Goal: Task Accomplishment & Management: Complete application form

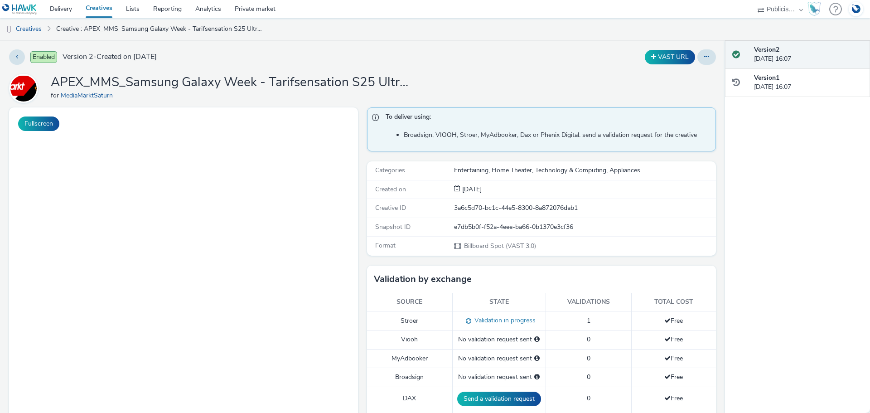
select select "a1548b1e-0fde-418e-992c-2e089afb3761"
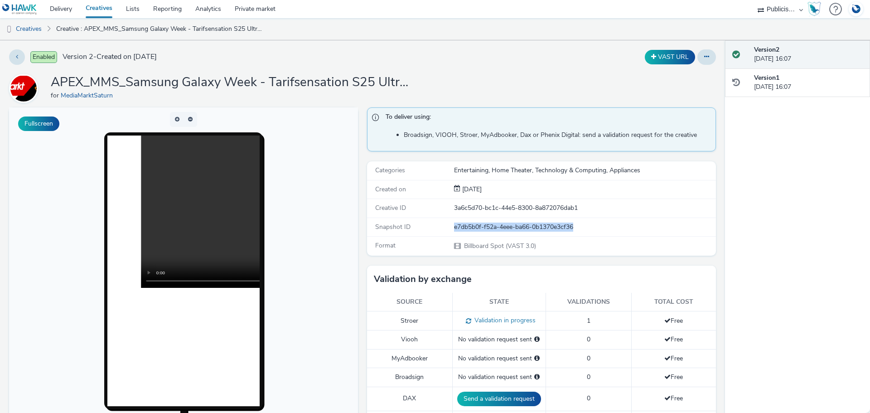
drag, startPoint x: 573, startPoint y: 226, endPoint x: 442, endPoint y: 228, distance: 130.9
click at [442, 228] on div "Snapshot ID e7db5b0f-f52a-4eee-ba66-0b1370e3cf36" at bounding box center [541, 227] width 349 height 19
click at [42, 30] on link "Creatives" at bounding box center [23, 29] width 46 height 22
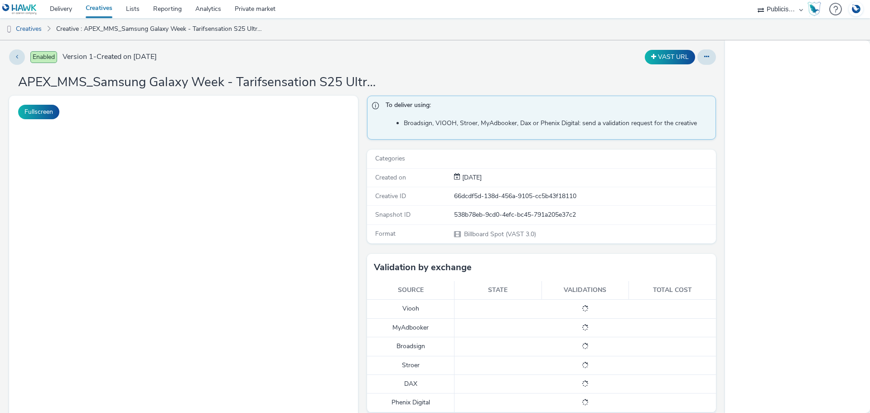
select select "a1548b1e-0fde-418e-992c-2e089afb3761"
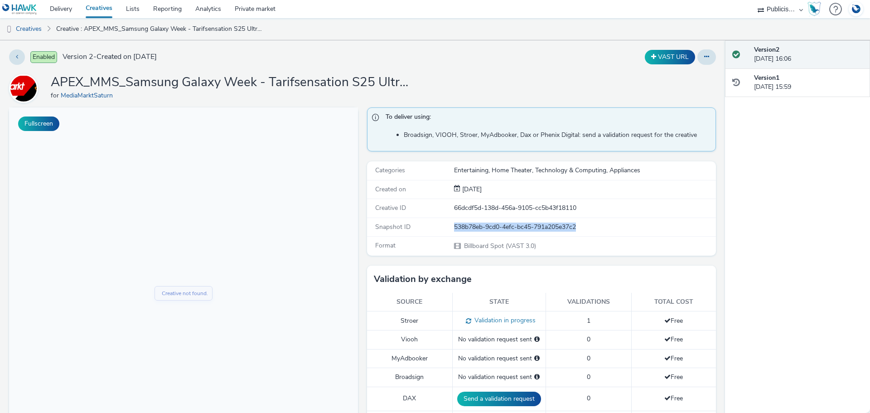
drag, startPoint x: 577, startPoint y: 226, endPoint x: 449, endPoint y: 231, distance: 127.8
click at [447, 228] on div "Snapshot ID 538b78eb-9cd0-4efc-bc45-791a205e37c2" at bounding box center [541, 227] width 349 height 19
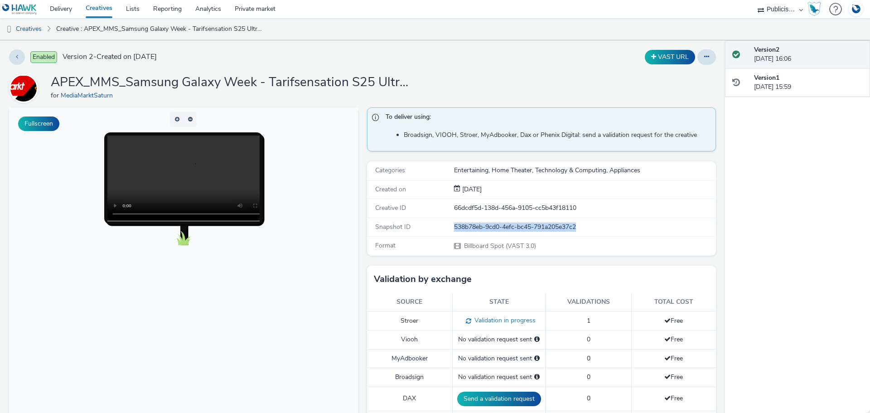
copy div "538b78eb-9cd0-4efc-bc45-791a205e37c2"
click at [697, 62] on button at bounding box center [706, 56] width 19 height 15
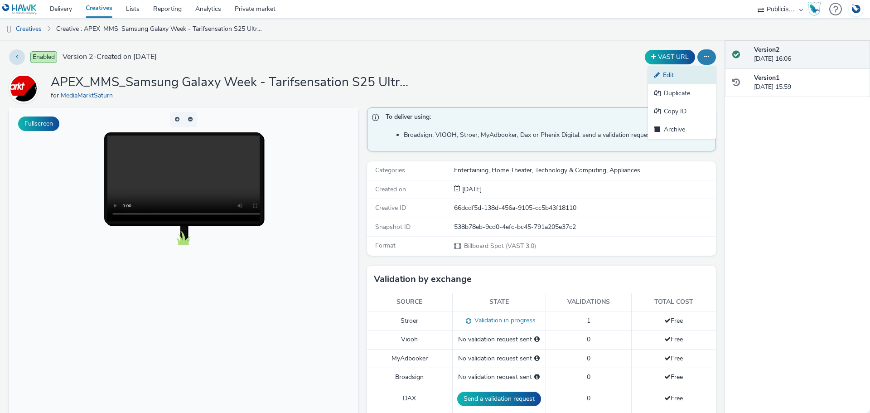
click at [680, 75] on link "Edit" at bounding box center [682, 75] width 68 height 18
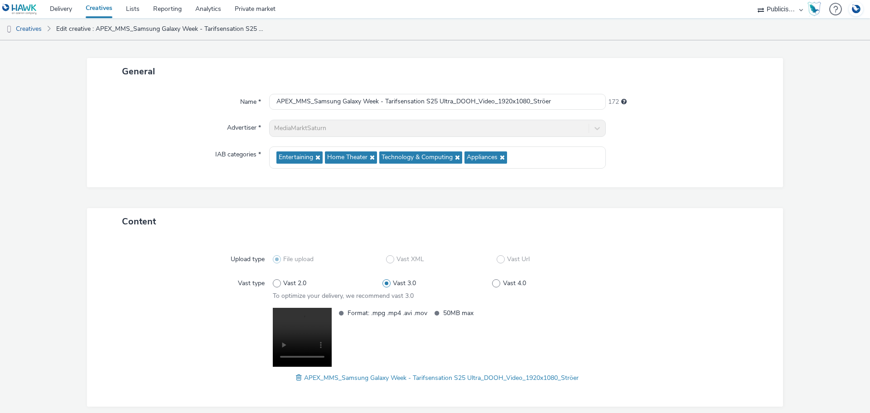
scroll to position [76, 0]
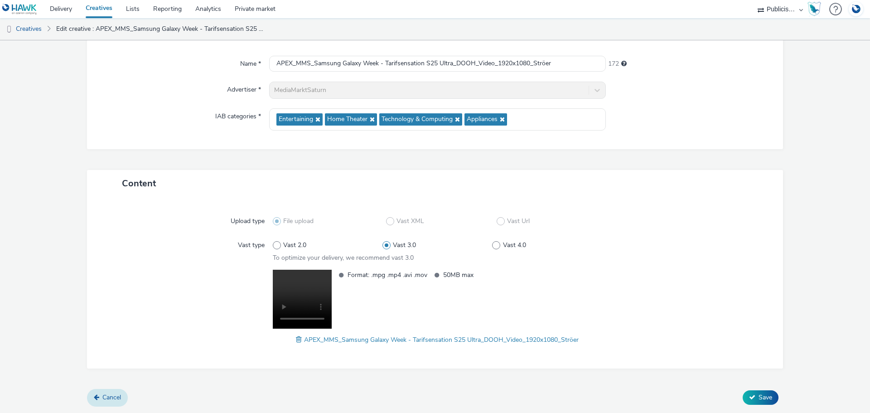
click at [113, 395] on span "Cancel" at bounding box center [111, 397] width 19 height 9
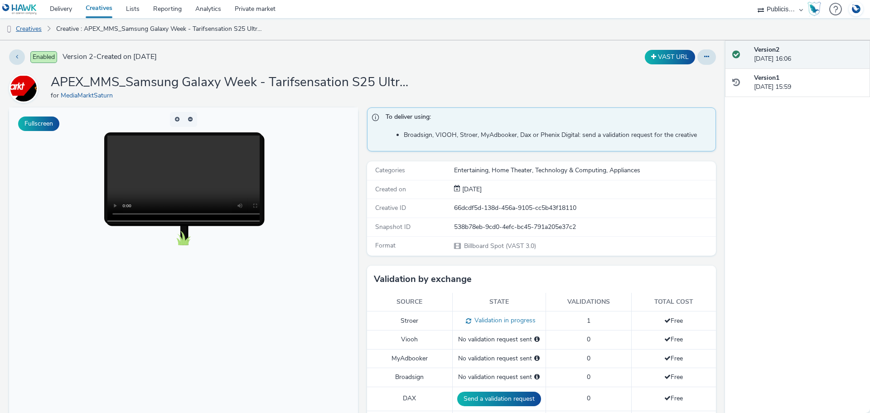
click at [26, 31] on link "Creatives" at bounding box center [23, 29] width 46 height 22
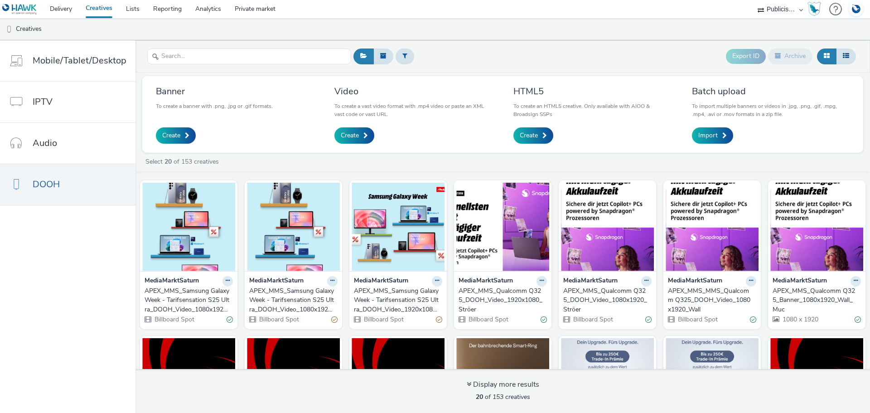
click at [179, 303] on div "APEX_MMS_Samsung Galaxy Week - Tarifsensation S25 Ultra_DOOH_Video_1080x1920_Wa…" at bounding box center [186, 300] width 85 height 28
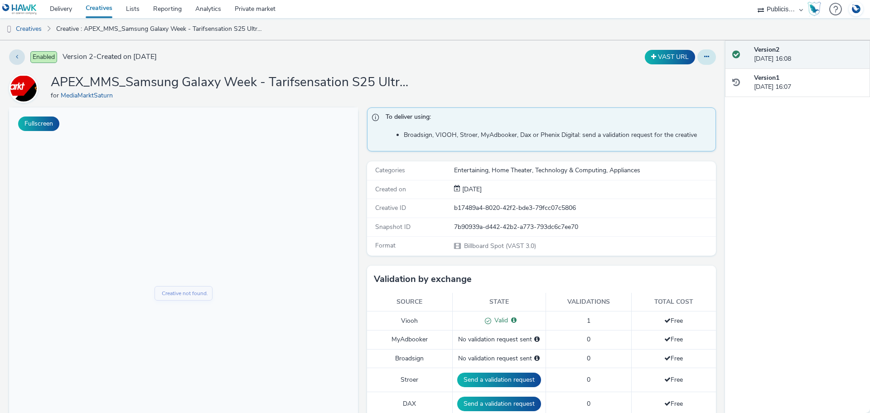
click at [697, 56] on button at bounding box center [706, 56] width 19 height 15
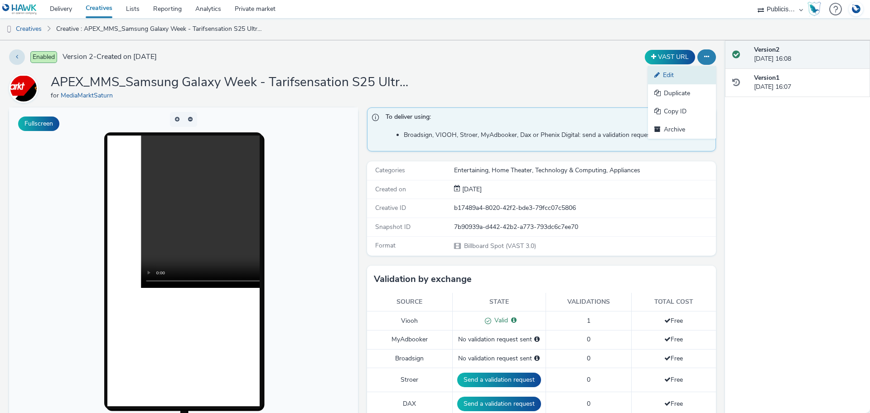
click at [658, 75] on link "Edit" at bounding box center [682, 75] width 68 height 18
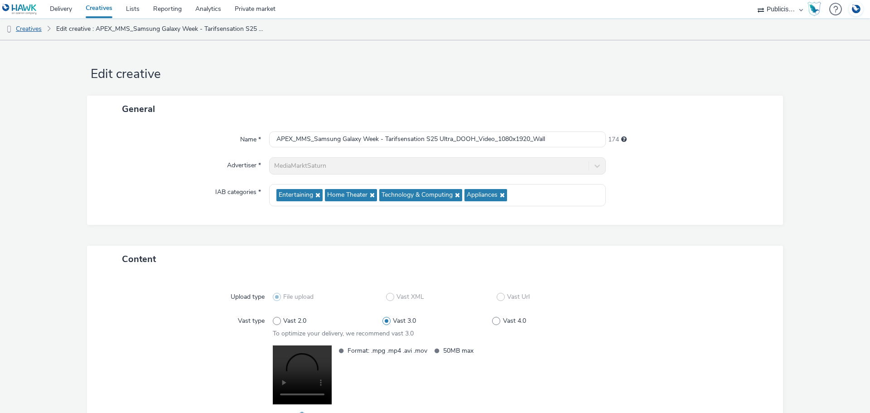
drag, startPoint x: 23, startPoint y: 29, endPoint x: 21, endPoint y: 34, distance: 5.9
click at [24, 30] on link "Creatives" at bounding box center [23, 29] width 46 height 22
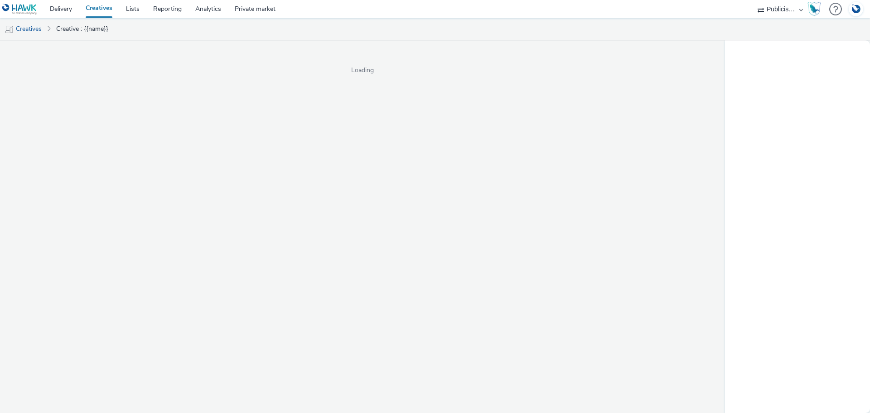
select select "a1548b1e-0fde-418e-992c-2e089afb3761"
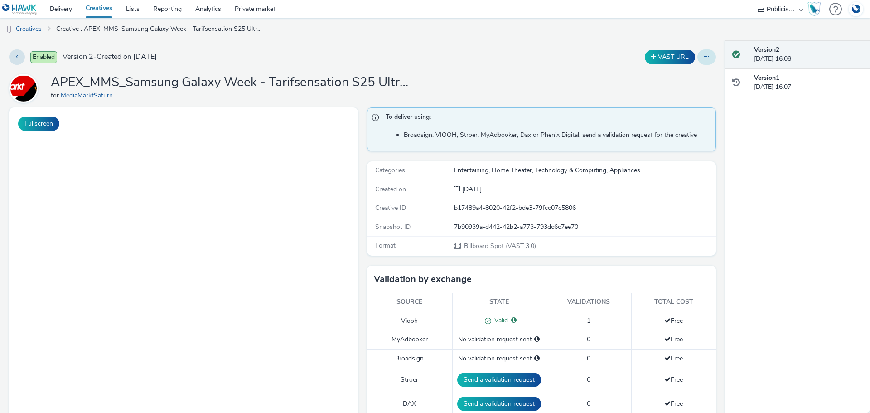
click at [697, 59] on button at bounding box center [706, 56] width 19 height 15
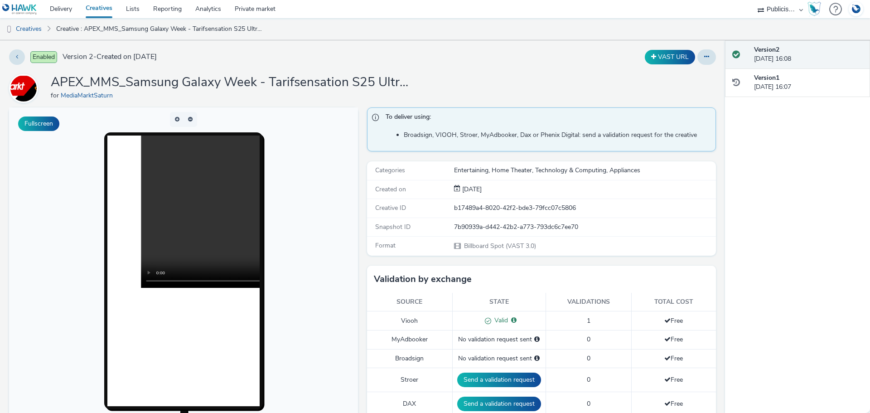
click at [239, 56] on div "Enabled Version 2 - Created on [DATE]" at bounding box center [221, 56] width 424 height 15
click at [701, 63] on button at bounding box center [706, 56] width 19 height 15
click at [683, 74] on link "Edit" at bounding box center [682, 75] width 68 height 18
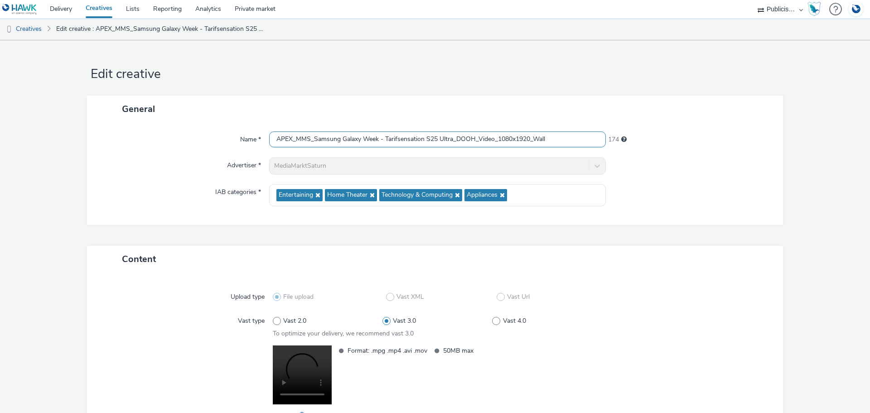
drag, startPoint x: 573, startPoint y: 139, endPoint x: 254, endPoint y: 132, distance: 318.9
click at [254, 132] on div "Name * APEX_MMS_Samsung Galaxy Week - Tarifsensation S25 Ultra_DOOH_Video_1080x…" at bounding box center [435, 139] width 678 height 16
click at [41, 29] on link "Creatives" at bounding box center [23, 29] width 46 height 22
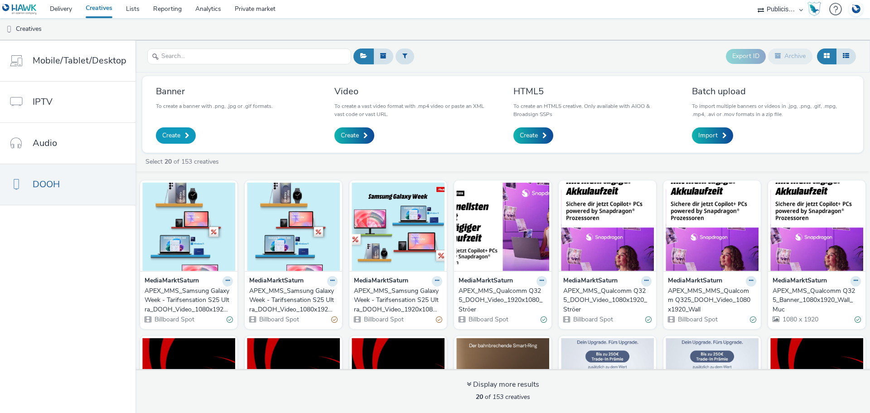
click at [183, 131] on link "Create" at bounding box center [176, 135] width 40 height 16
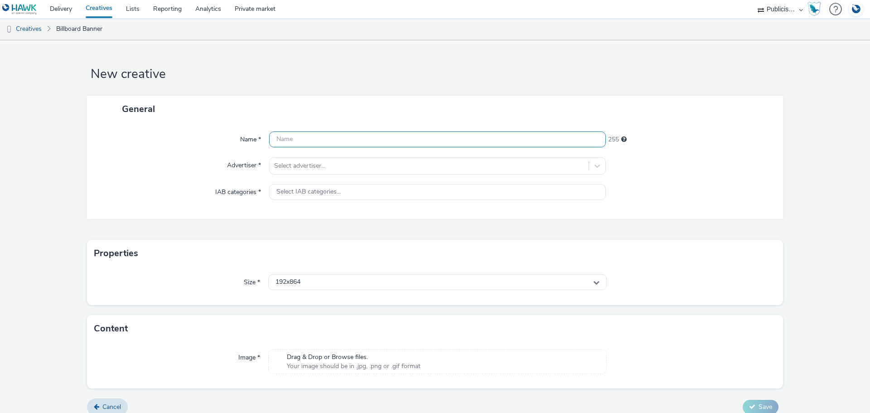
click at [309, 147] on div at bounding box center [437, 139] width 337 height 16
click at [312, 142] on input "text" at bounding box center [437, 139] width 337 height 16
paste input "APEX_MMS_Samsung Galaxy Week - Tarifsensation S25 Ultra_DOOH_Video_1080x1920_Wa…"
drag, startPoint x: 492, startPoint y: 139, endPoint x: 474, endPoint y: 140, distance: 17.7
click at [475, 139] on input "APEX_MMS_Samsung Galaxy Week - Tarifsensation S25 Ultra_DOOH_Video_1080x1920_Wa…" at bounding box center [437, 139] width 337 height 16
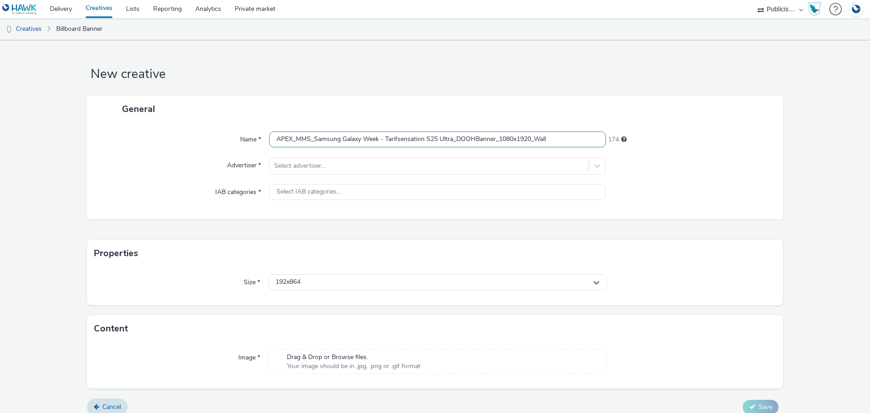
type input "APEX_MMS_Samsung Galaxy Week - Tarifsensation S25 Ultra_DOOHBanner_1080x1920_Wa…"
click at [164, 144] on div "Name *" at bounding box center [182, 139] width 173 height 16
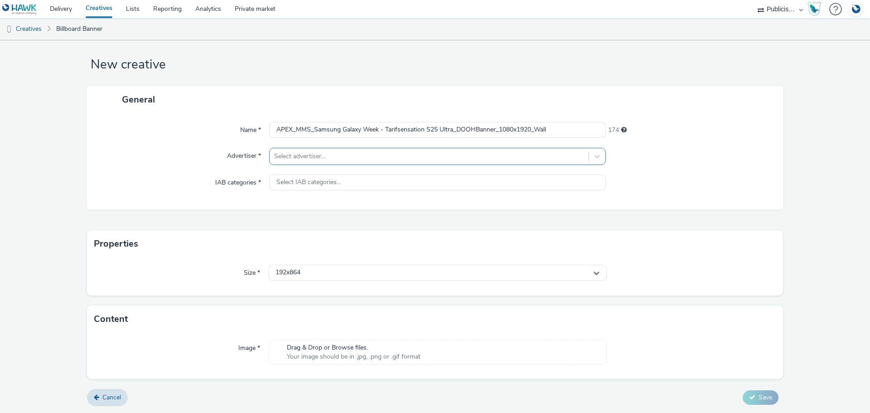
click at [315, 159] on div at bounding box center [429, 156] width 310 height 11
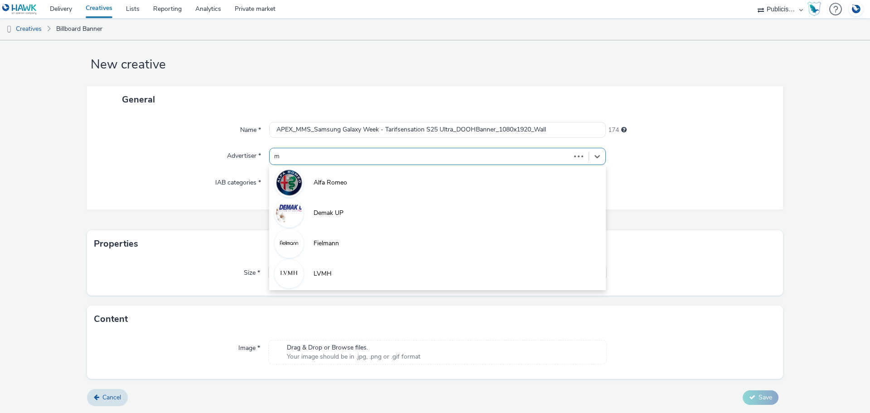
scroll to position [0, 0]
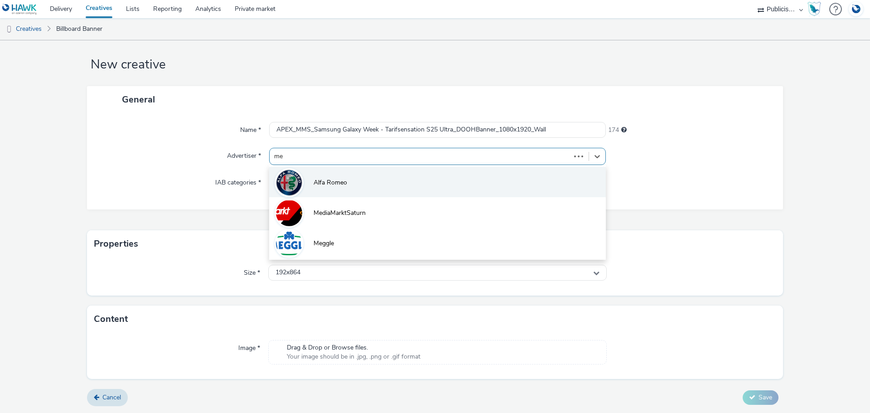
type input "med"
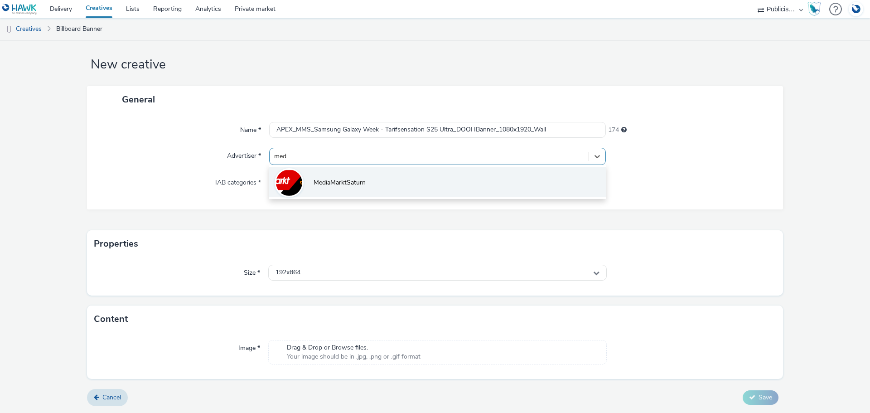
click at [326, 187] on span "MediaMarktSaturn" at bounding box center [339, 182] width 52 height 9
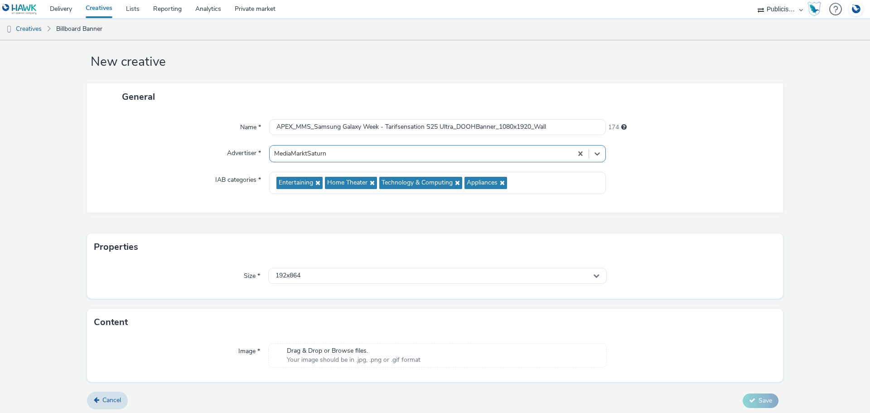
scroll to position [15, 0]
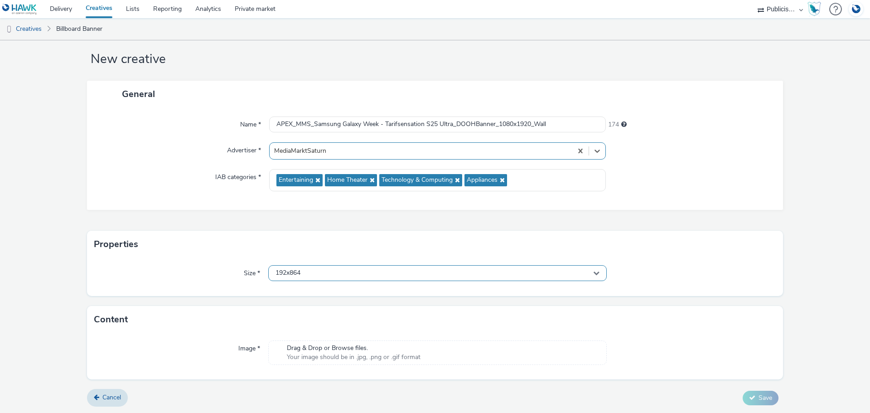
click at [347, 274] on div "192x864" at bounding box center [437, 273] width 338 height 16
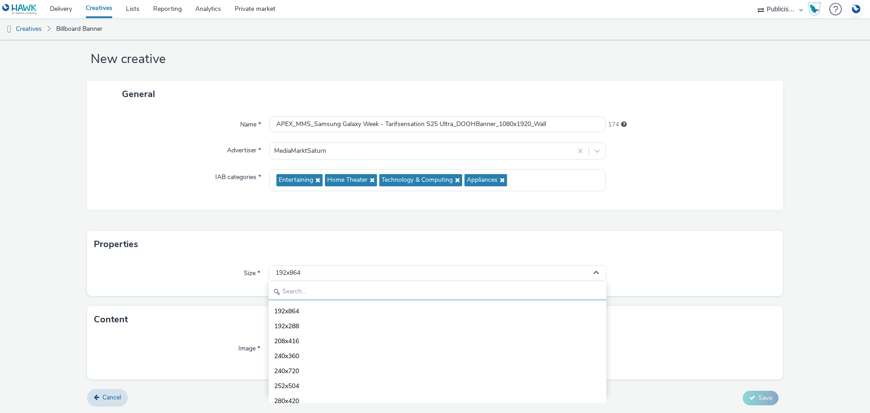
click at [343, 292] on input "text" at bounding box center [437, 292] width 337 height 16
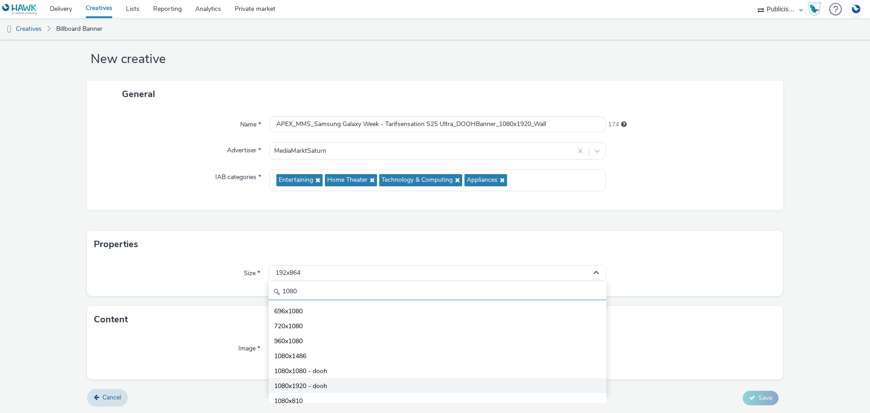
type input "1080"
click at [355, 380] on li "1080x1920 - dooh" at bounding box center [437, 385] width 337 height 15
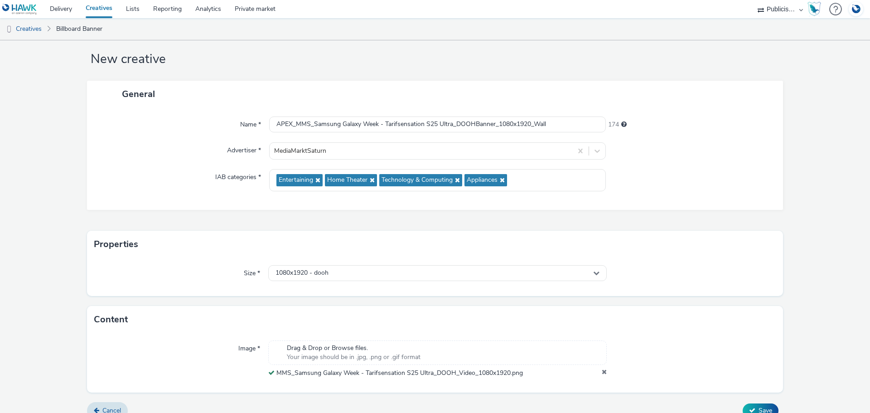
scroll to position [28, 0]
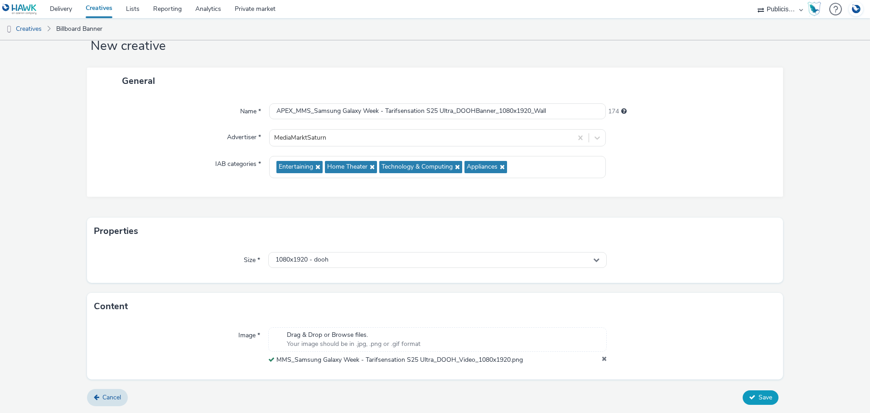
click at [753, 401] on button "Save" at bounding box center [760, 397] width 36 height 14
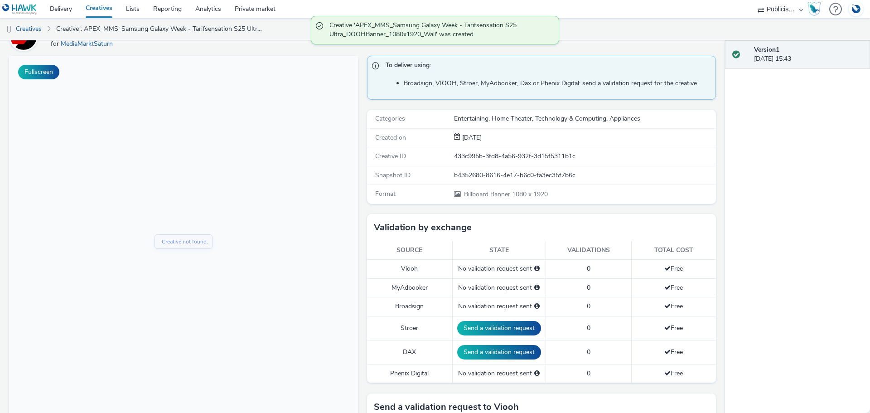
scroll to position [181, 0]
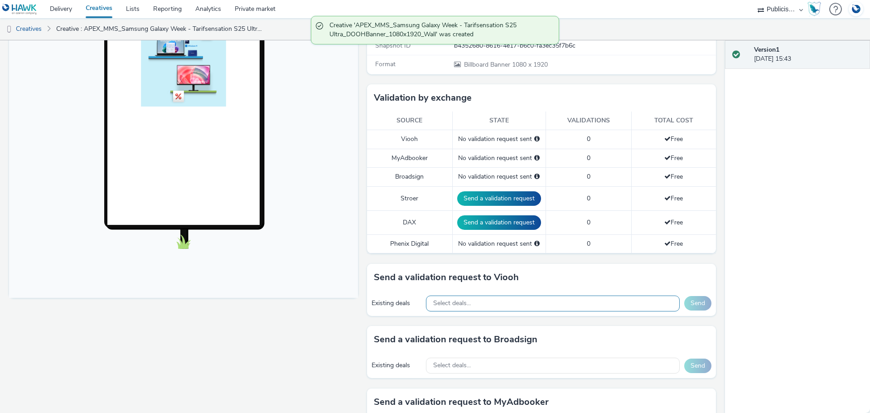
click at [454, 304] on span "Select deals..." at bounding box center [452, 303] width 38 height 8
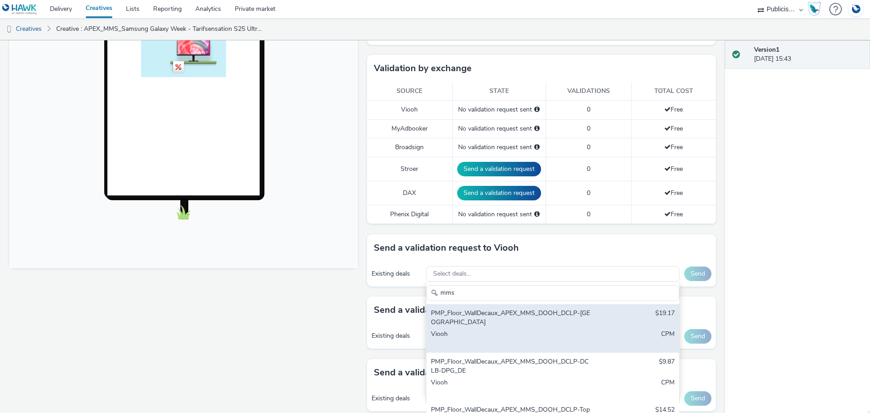
scroll to position [226, 0]
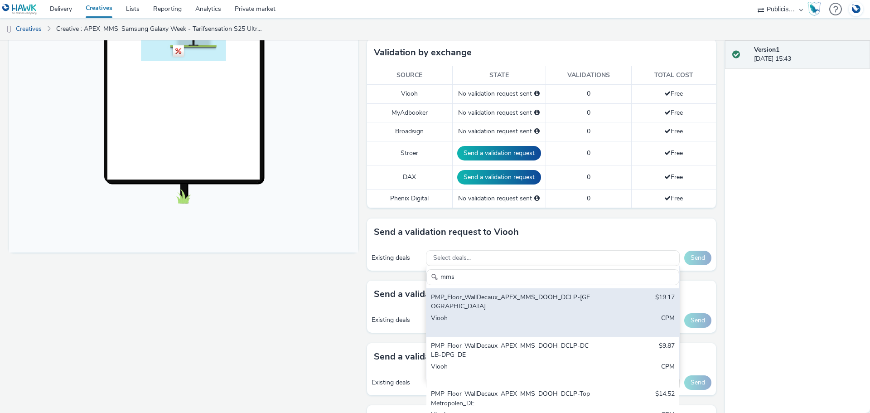
type input "mms"
click at [481, 307] on div "PMP_Floor_WallDecaux_APEX_MMS_DOOH_DCLP-München_DE" at bounding box center [511, 302] width 161 height 19
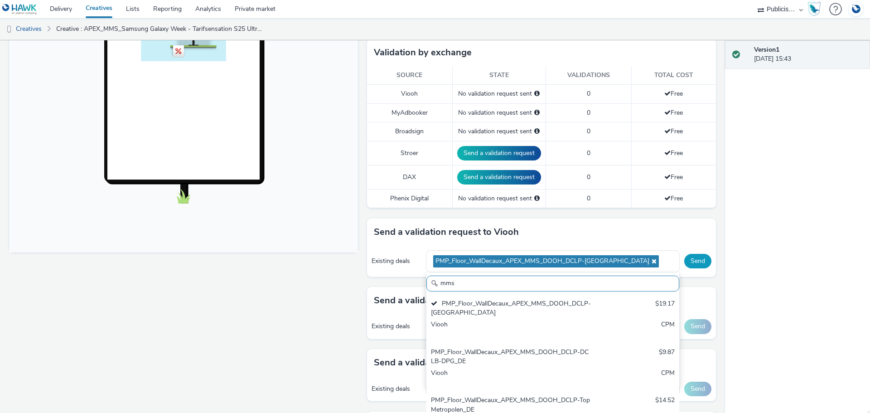
click at [692, 263] on button "Send" at bounding box center [697, 261] width 27 height 14
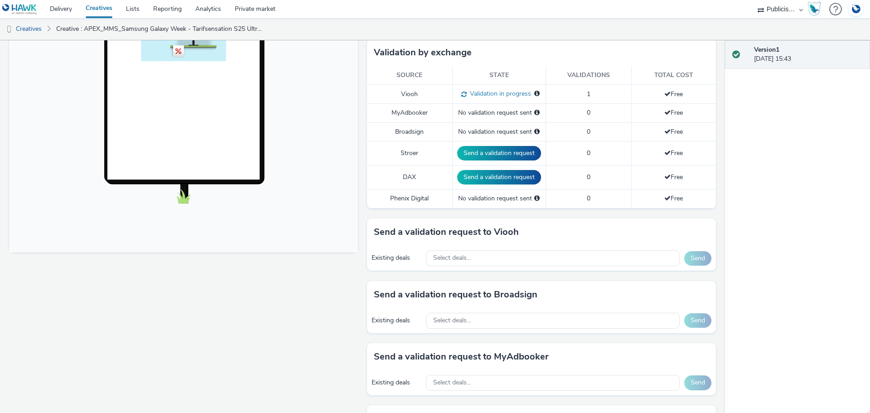
scroll to position [0, 0]
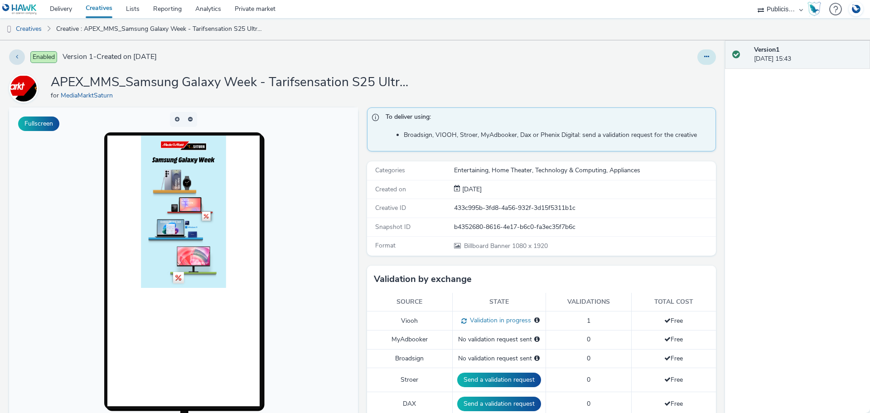
click at [697, 57] on button at bounding box center [706, 56] width 19 height 15
click at [683, 73] on link "Edit" at bounding box center [682, 75] width 68 height 18
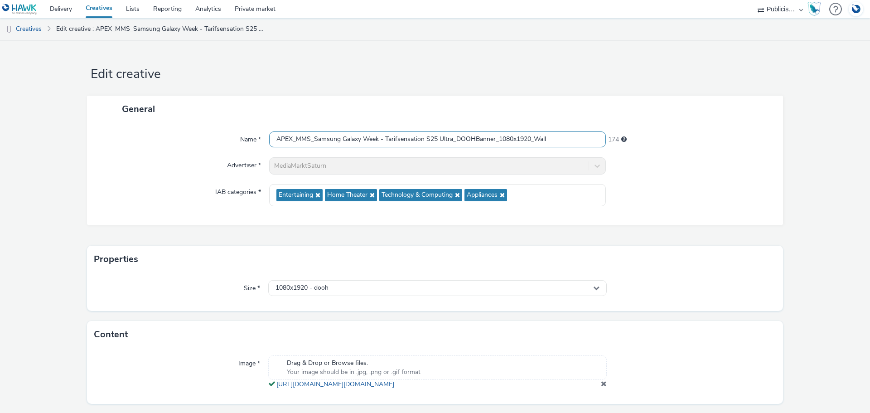
click at [473, 138] on input "APEX_MMS_Samsung Galaxy Week - Tarifsensation S25 Ultra_DOOHBanner_1080x1920_Wa…" at bounding box center [437, 139] width 337 height 16
type input "APEX_MMS_Samsung Galaxy Week - Tarifsensation S25 Ultra_DOOH_Banner_1080x1920_W…"
click at [731, 104] on div "General" at bounding box center [435, 109] width 696 height 27
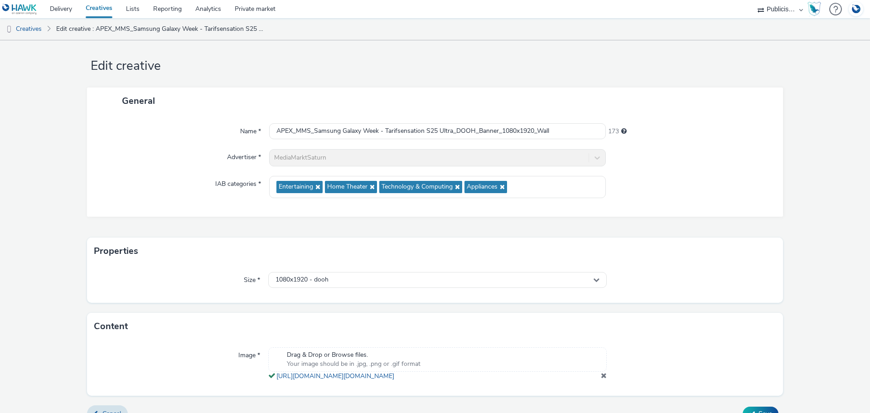
scroll to position [34, 0]
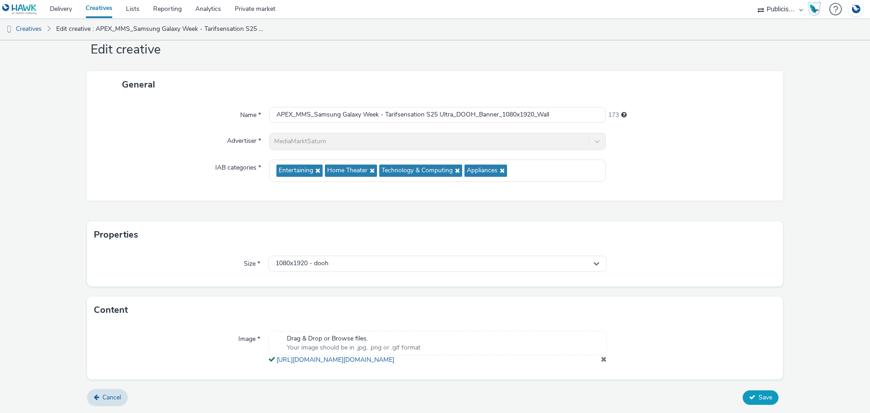
click at [764, 394] on span "Save" at bounding box center [765, 397] width 14 height 9
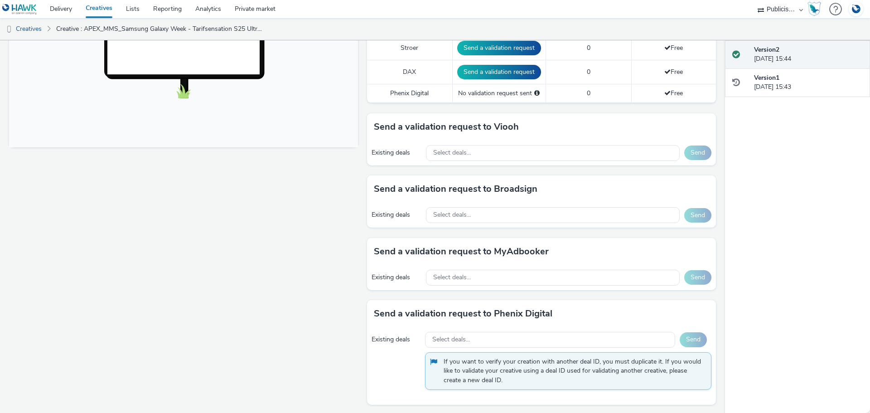
scroll to position [333, 0]
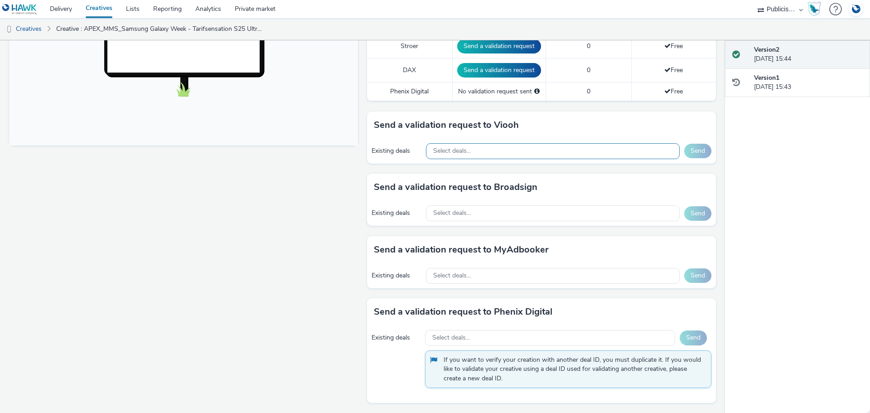
click at [486, 149] on div "Select deals..." at bounding box center [553, 151] width 254 height 16
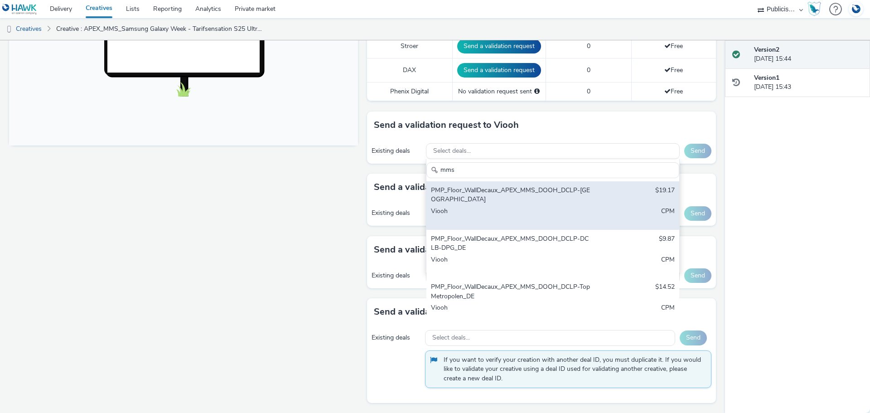
type input "mms"
click at [539, 195] on div "PMP_Floor_WallDecaux_APEX_MMS_DOOH_DCLP-München_DE" at bounding box center [511, 195] width 161 height 19
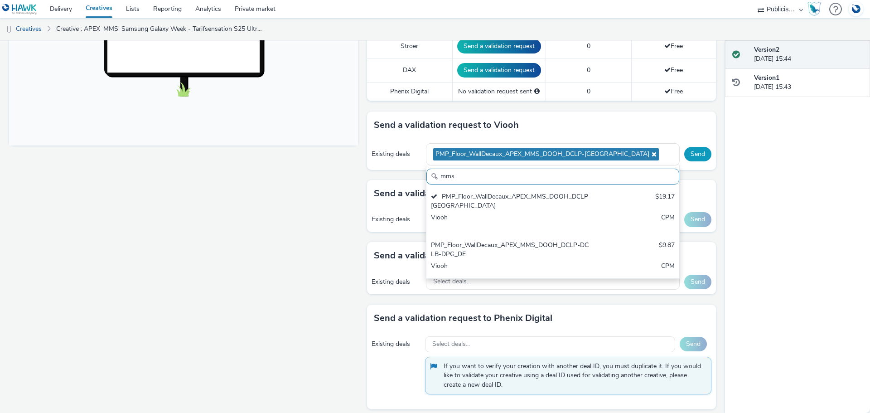
click at [690, 152] on button "Send" at bounding box center [697, 154] width 27 height 14
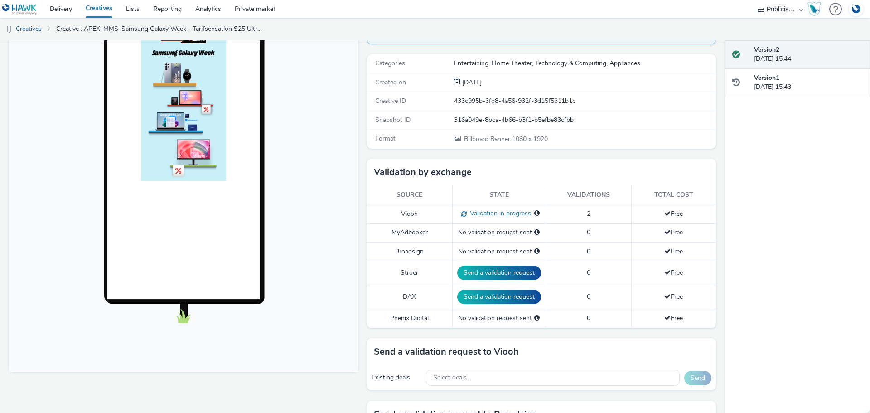
scroll to position [0, 0]
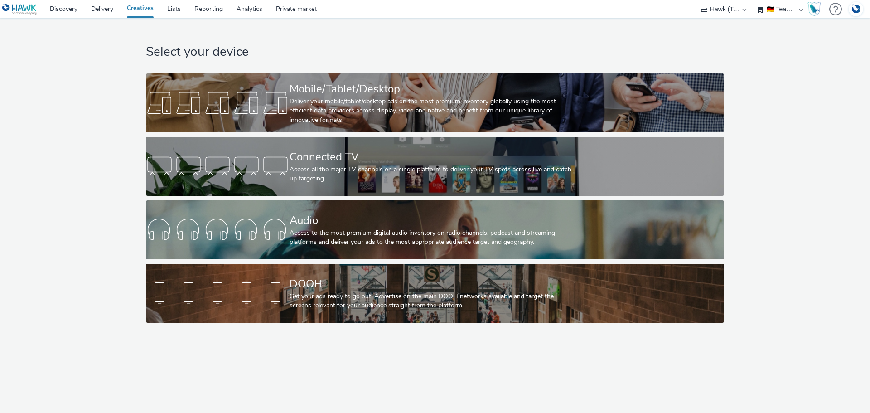
select select "2fc77e36-bb93-4aa3-9dff-dcb08e02eac6"
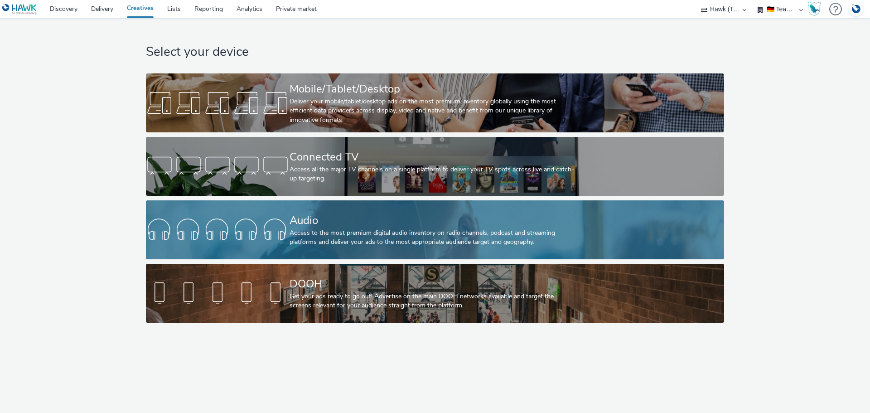
click at [324, 218] on div "Audio" at bounding box center [432, 220] width 287 height 16
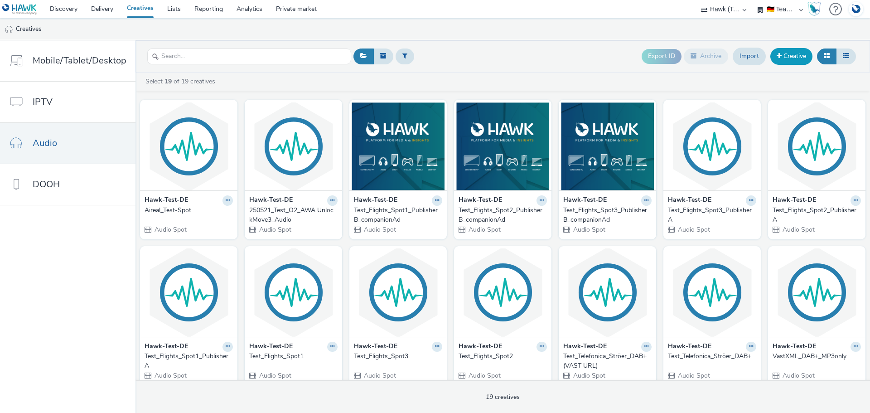
click at [795, 56] on link "Creative" at bounding box center [791, 56] width 42 height 16
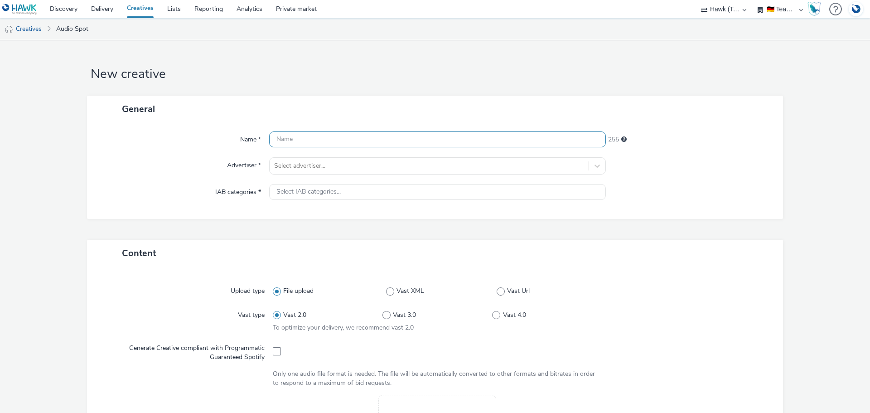
click at [321, 143] on input "text" at bounding box center [437, 139] width 337 height 16
type input "Test_Targetspot_Havas-VastTag"
click at [298, 167] on div at bounding box center [429, 165] width 310 height 11
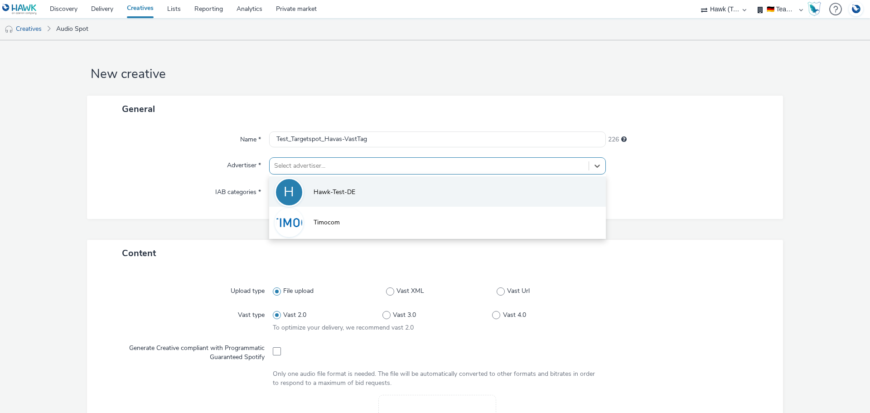
click at [311, 197] on li "H Hawk-Test-DE" at bounding box center [437, 191] width 337 height 30
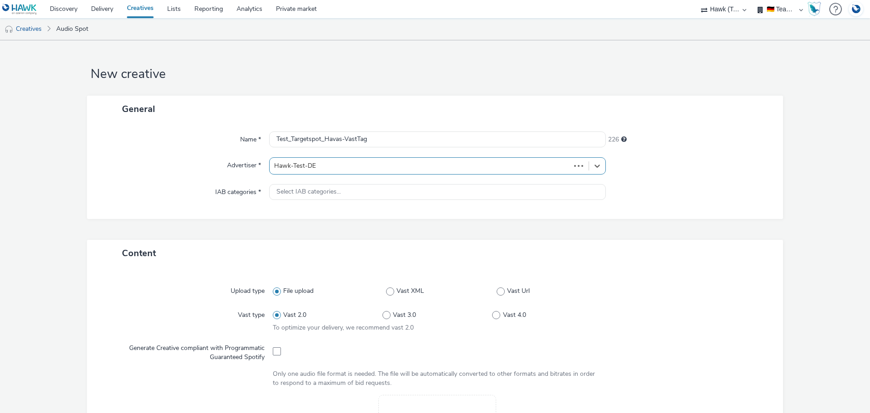
type input "http://hawk-tech.io"
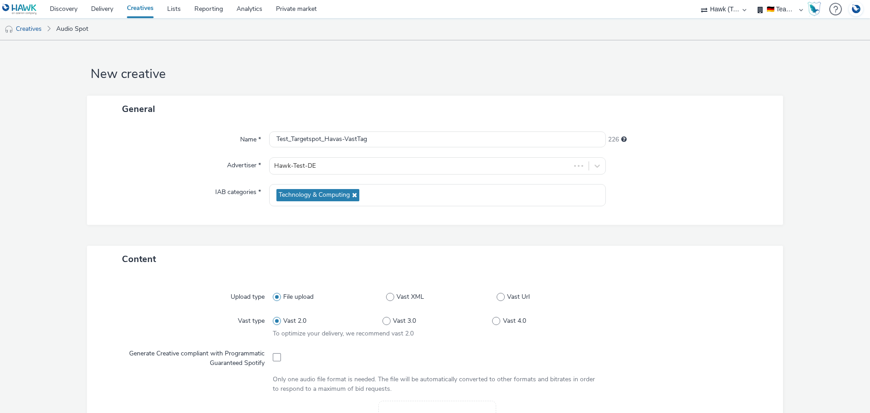
click at [185, 169] on div "Advertiser *" at bounding box center [182, 165] width 173 height 17
click at [496, 296] on span at bounding box center [500, 297] width 8 height 8
click at [496, 296] on input "Vast Url" at bounding box center [499, 297] width 6 height 6
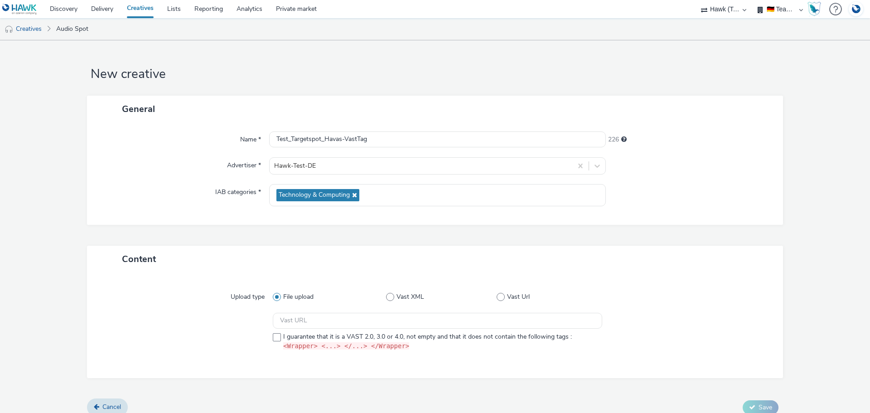
radio input "false"
radio input "true"
click at [274, 319] on input "text" at bounding box center [437, 321] width 329 height 16
paste input "https://ad.doubleclick.net/ddm/pfadx/N1297702.3622270HAVASPROGRAMMATI/B33930542…"
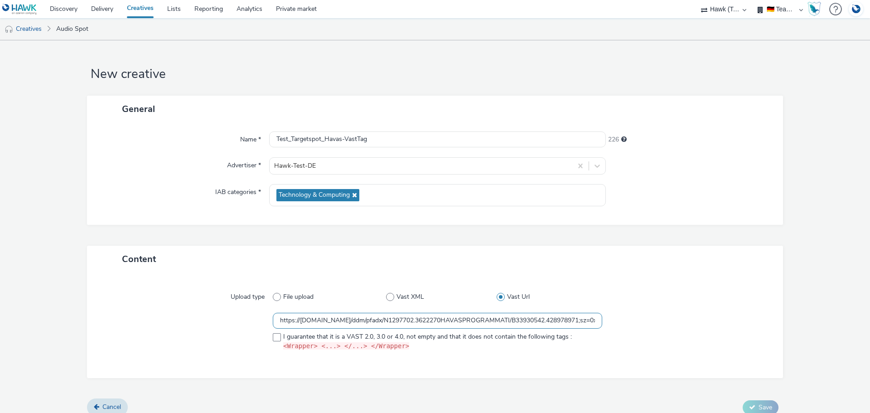
scroll to position [0, 554]
drag, startPoint x: 577, startPoint y: 320, endPoint x: 524, endPoint y: 317, distance: 53.5
click at [524, 317] on input "https://ad.doubleclick.net/ddm/pfadx/N1297702.3622270HAVASPROGRAMMATI/B33930542…" at bounding box center [437, 321] width 329 height 16
drag, startPoint x: 546, startPoint y: 321, endPoint x: 474, endPoint y: 319, distance: 72.5
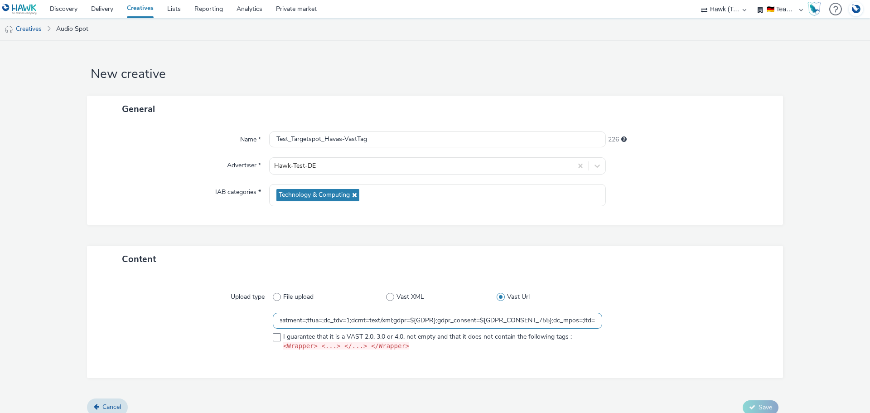
click at [474, 319] on input "https://ad.doubleclick.net/ddm/pfadx/N1297702.3622270HAVASPROGRAMMATI/B33930542…" at bounding box center [437, 321] width 329 height 16
drag, startPoint x: 502, startPoint y: 320, endPoint x: 478, endPoint y: 318, distance: 24.5
click at [478, 318] on input "https://ad.doubleclick.net/ddm/pfadx/N1297702.3622270HAVASPROGRAMMATI/B33930542…" at bounding box center [437, 321] width 329 height 16
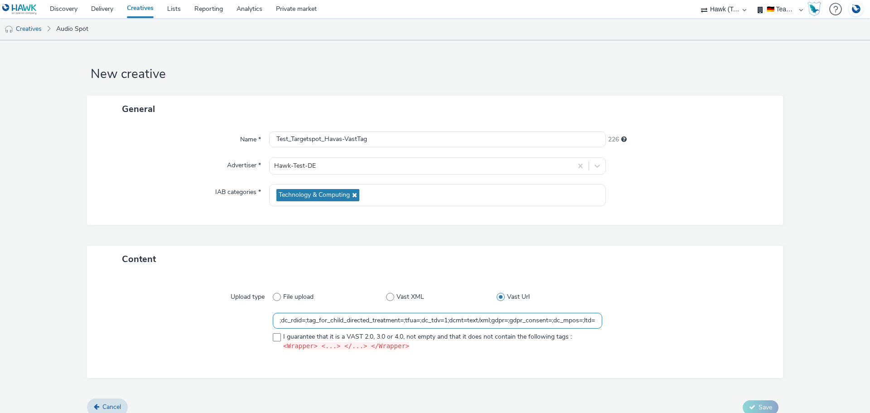
drag, startPoint x: 499, startPoint y: 320, endPoint x: 609, endPoint y: 325, distance: 110.2
click at [609, 325] on div "https://ad.doubleclick.net/ddm/pfadx/N1297702.3622270HAVASPROGRAMMATI/B33930542…" at bounding box center [434, 334] width 663 height 42
click at [507, 321] on input "https://ad.doubleclick.net/ddm/pfadx/N1297702.3622270HAVASPROGRAMMATI/B33930542…" at bounding box center [437, 321] width 329 height 16
drag, startPoint x: 488, startPoint y: 322, endPoint x: 308, endPoint y: 316, distance: 180.8
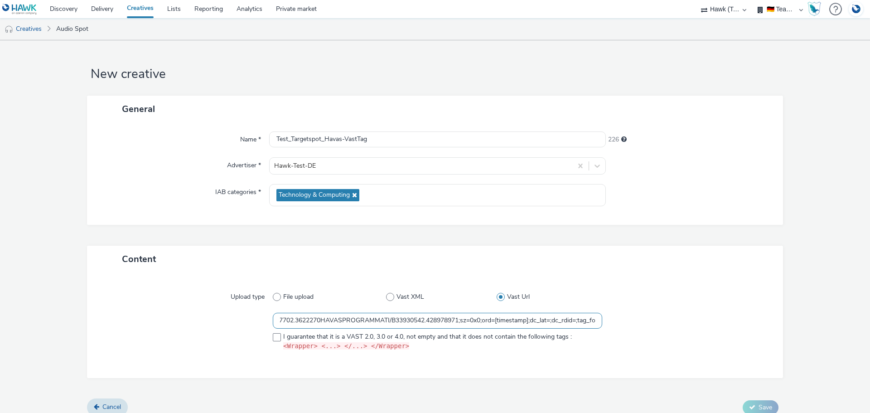
click at [305, 315] on input "https://ad.doubleclick.net/ddm/pfadx/N1297702.3622270HAVASPROGRAMMATI/B33930542…" at bounding box center [437, 321] width 329 height 16
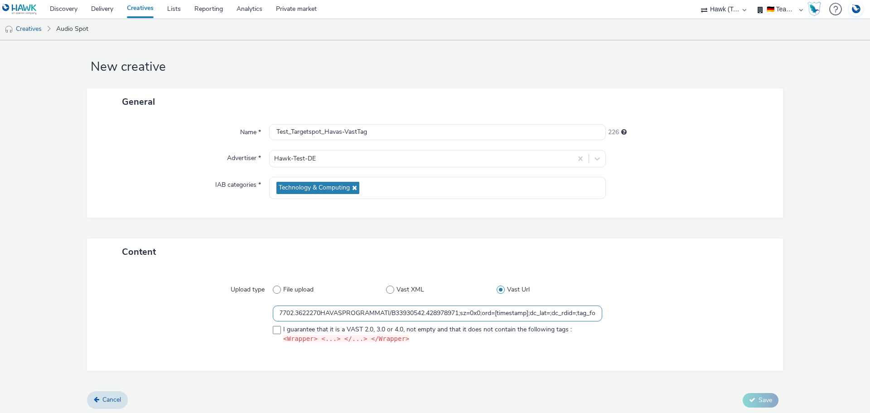
scroll to position [9, 0]
type input "https://ad.doubleclick.net/ddm/pfadx/N1297702.3622270HAVASPROGRAMMATI/B33930542…"
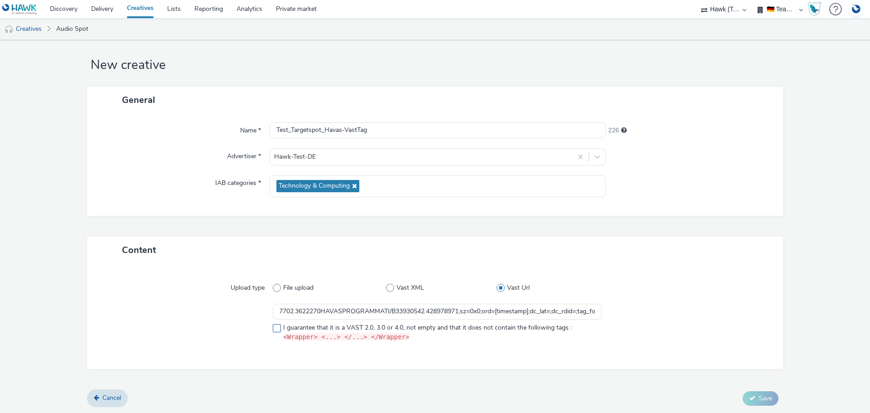
click at [278, 330] on span at bounding box center [277, 328] width 8 height 8
checkbox input "true"
click at [180, 316] on div at bounding box center [187, 324] width 169 height 42
drag, startPoint x: 146, startPoint y: 7, endPoint x: 157, endPoint y: 16, distance: 14.1
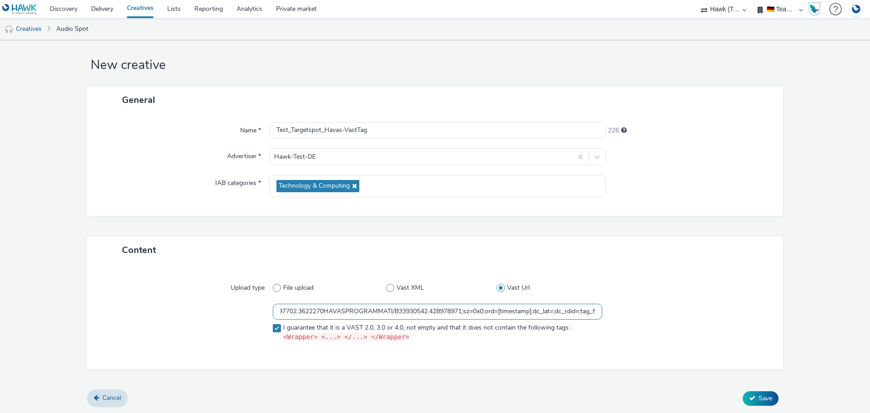
scroll to position [0, 166]
click at [548, 315] on input "https://ad.doubleclick.net/ddm/pfadx/N1297702.3622270HAVASPROGRAMMATI/B33930542…" at bounding box center [437, 311] width 329 height 16
click at [477, 308] on input "https://ad.doubleclick.net/ddm/pfadx/N1297702.3622270HAVASPROGRAMMATI/B33930542…" at bounding box center [437, 311] width 329 height 16
click at [483, 312] on input "https://ad.doubleclick.net/ddm/pfadx/N1297702.3622270HAVASPROGRAMMATI/B33930542…" at bounding box center [437, 311] width 329 height 16
drag, startPoint x: 486, startPoint y: 310, endPoint x: 452, endPoint y: 308, distance: 33.6
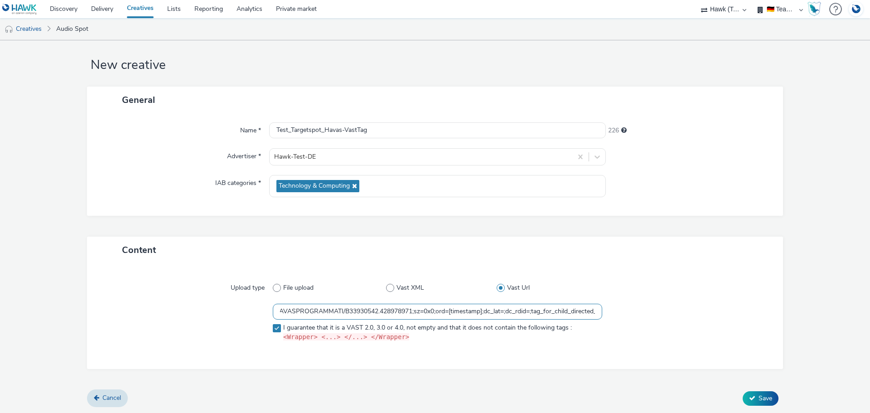
click at [452, 308] on input "https://ad.doubleclick.net/ddm/pfadx/N1297702.3622270HAVASPROGRAMMATI/B33930542…" at bounding box center [437, 311] width 329 height 16
paste input "${HAWK_TIMESTAMP}"
type input "https://ad.doubleclick.net/ddm/pfadx/N1297702.3622270HAVASPROGRAMMATI/B33930542…"
click at [689, 303] on div at bounding box center [684, 324] width 165 height 42
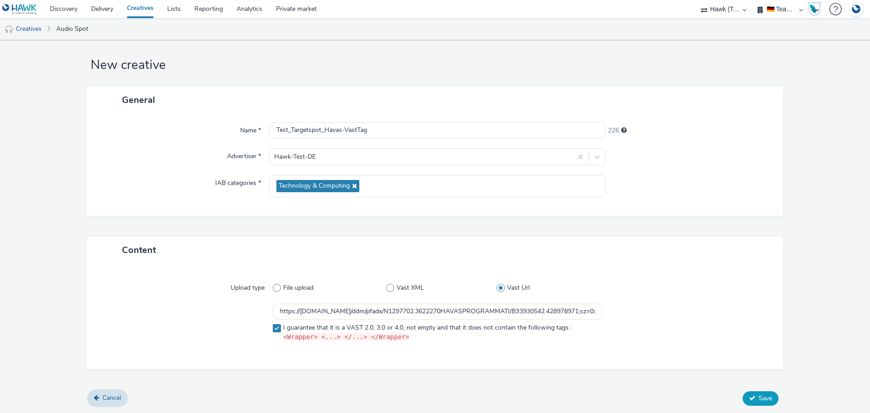
click at [758, 399] on span "Save" at bounding box center [765, 398] width 14 height 9
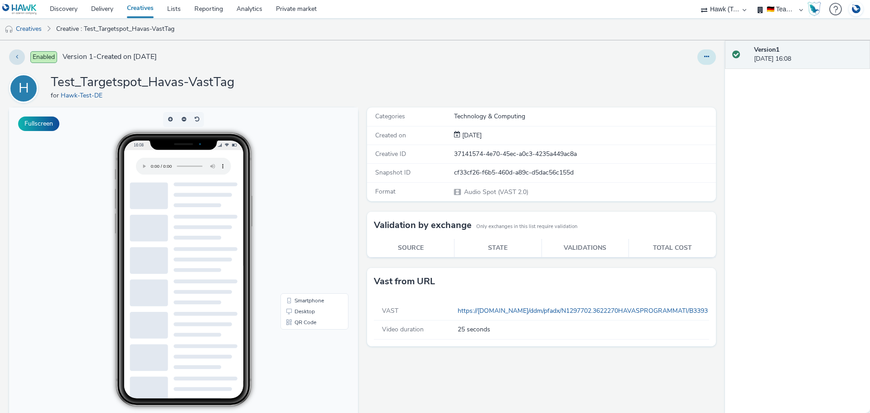
click at [702, 58] on button at bounding box center [706, 56] width 19 height 15
click at [655, 76] on icon at bounding box center [658, 75] width 9 height 6
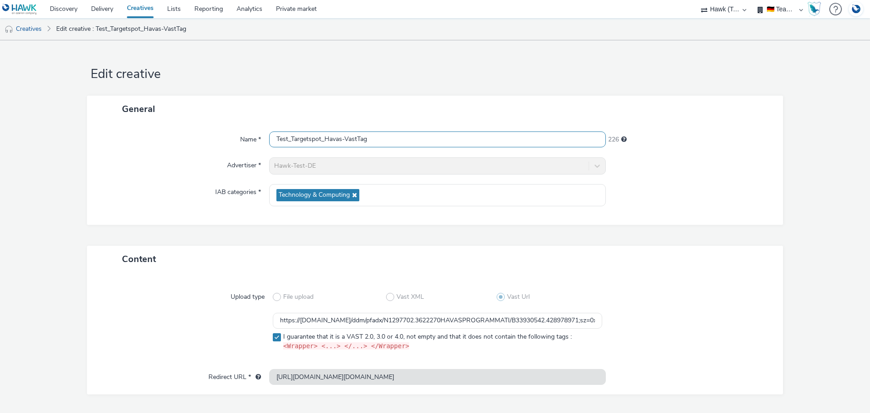
click at [341, 140] on input "Test_Targetspot_Havas-VastTag" at bounding box center [437, 139] width 337 height 16
click at [834, 175] on form "Edit creative General Name * Test_Targetspot_Havas_Vattenfall_VastTag 215 Adver…" at bounding box center [435, 239] width 870 height 399
click at [721, 188] on div at bounding box center [690, 195] width 168 height 22
drag, startPoint x: 396, startPoint y: 141, endPoint x: 387, endPoint y: 139, distance: 9.6
click at [387, 139] on input "Test_Targetspot_Havas_Vattenfall_VastTag" at bounding box center [437, 139] width 337 height 16
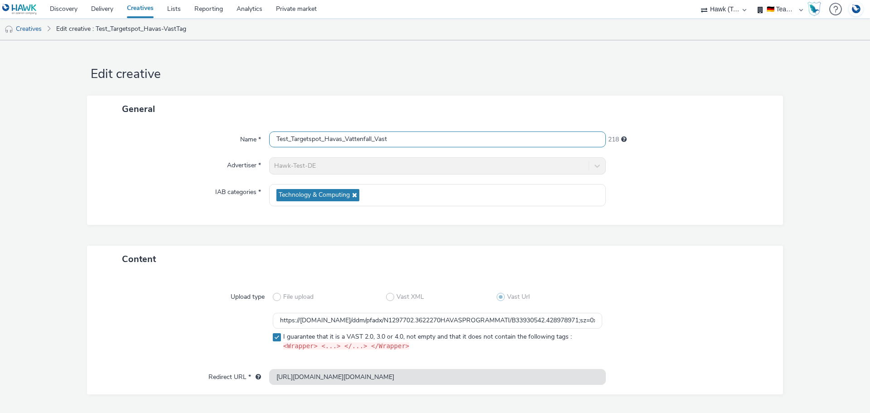
type input "Test_Targetspot_Havas_Vattenfall_Vast"
drag, startPoint x: 744, startPoint y: 112, endPoint x: 741, endPoint y: 148, distance: 36.0
click at [744, 113] on div "General" at bounding box center [435, 109] width 696 height 27
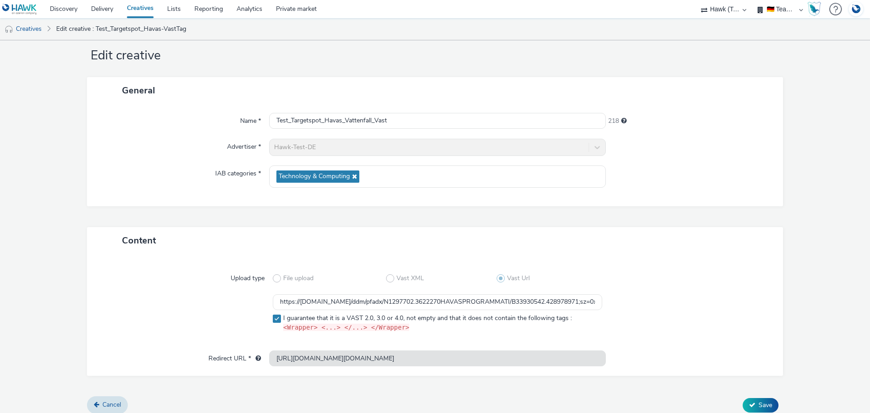
scroll to position [25, 0]
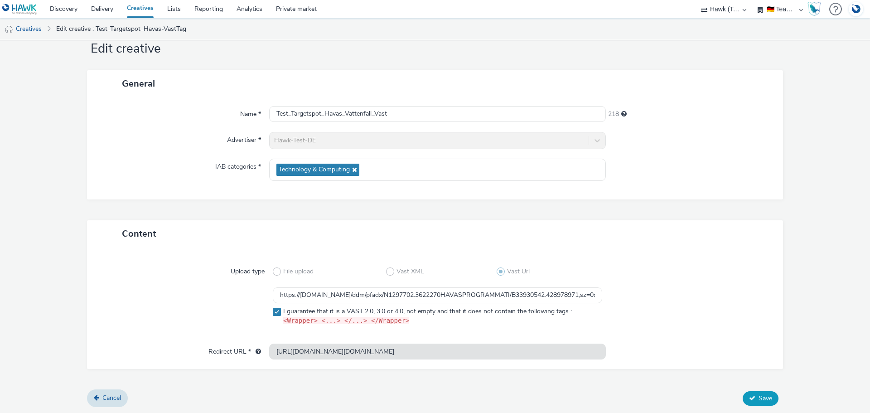
click at [758, 394] on span "Save" at bounding box center [765, 398] width 14 height 9
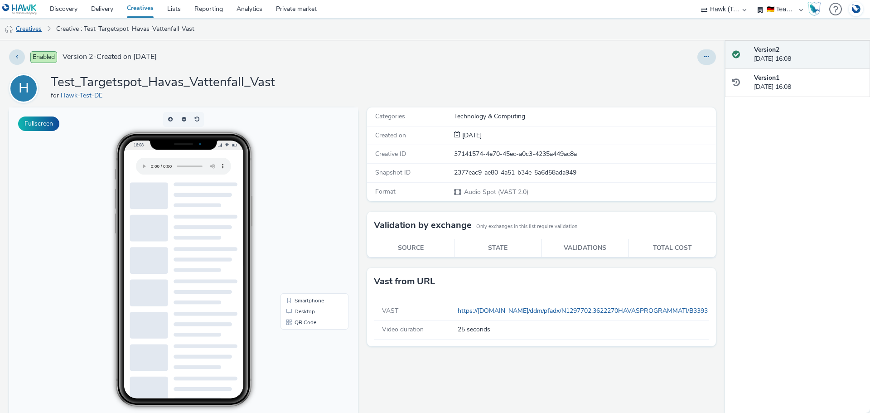
click at [21, 26] on link "Creatives" at bounding box center [23, 29] width 46 height 22
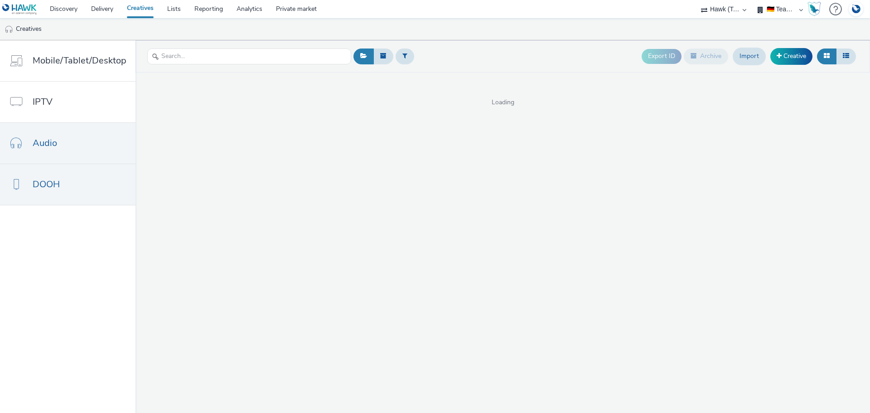
click at [78, 190] on link "DOOH" at bounding box center [67, 184] width 135 height 41
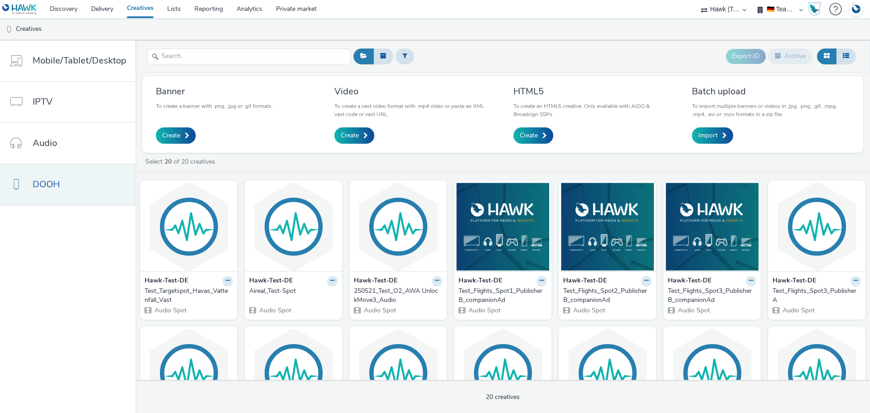
click at [51, 170] on link "DOOH" at bounding box center [67, 184] width 135 height 41
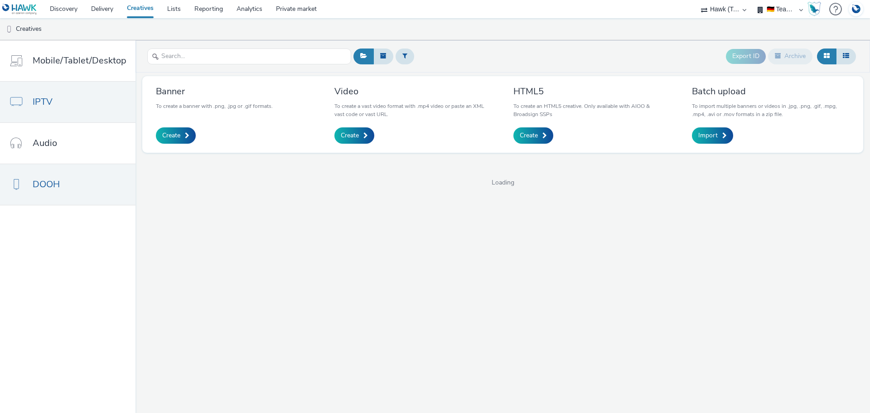
click at [53, 107] on link "IPTV" at bounding box center [67, 102] width 135 height 41
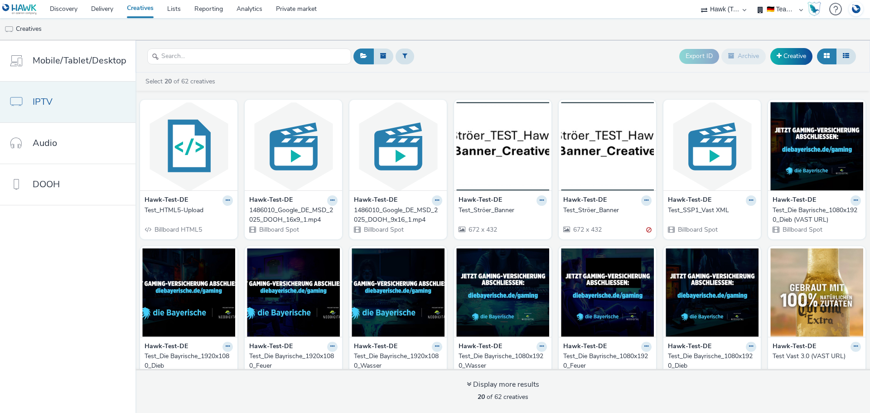
click at [32, 105] on link "IPTV" at bounding box center [67, 102] width 135 height 41
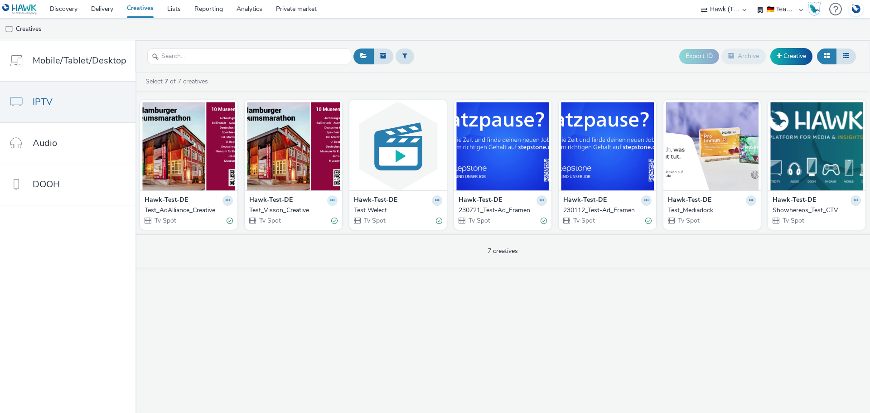
click at [327, 203] on button at bounding box center [332, 200] width 10 height 10
click at [257, 164] on div "Hawk-Test-DE Edit Duplicate Copy ID Archive Test_Visson_Creative Tv Spot" at bounding box center [293, 165] width 97 height 130
click at [276, 211] on div "Test_Visson_Creative" at bounding box center [291, 210] width 85 height 9
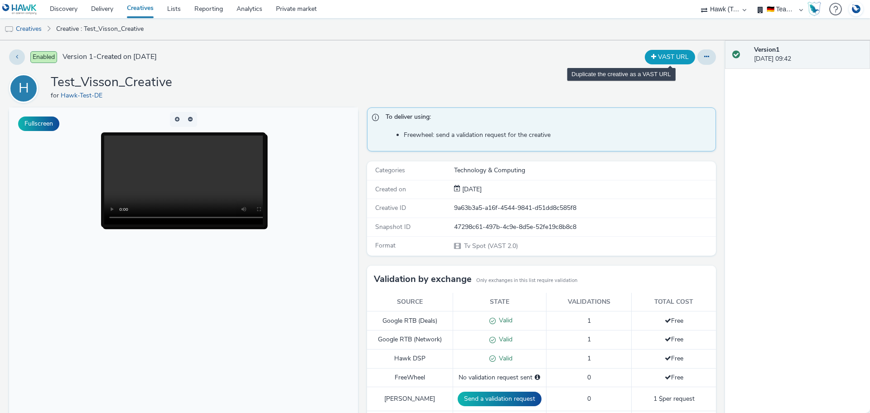
click at [663, 55] on button "VAST URL" at bounding box center [669, 57] width 50 height 14
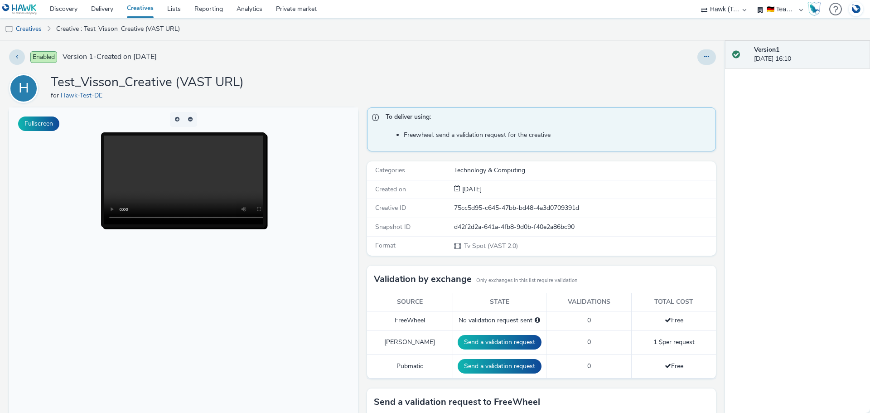
click at [411, 72] on div "Enabled Version 1 - Created on 22 September 2025 H Test_Visson_Creative (VAST U…" at bounding box center [362, 226] width 725 height 372
click at [700, 62] on button at bounding box center [706, 56] width 19 height 15
click at [686, 74] on link "Edit" at bounding box center [682, 75] width 68 height 18
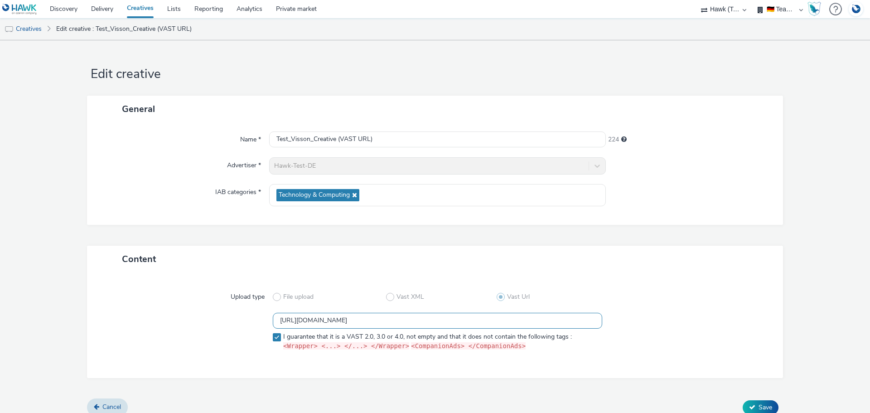
scroll to position [0, 166]
drag, startPoint x: 277, startPoint y: 322, endPoint x: 616, endPoint y: 317, distance: 339.7
click at [619, 320] on div "https://tabmo-cdn.s3.eu-west-1.amazonaws.com/creatives/vast/audio/clones/47298c…" at bounding box center [434, 334] width 663 height 42
drag, startPoint x: 377, startPoint y: 135, endPoint x: 384, endPoint y: 139, distance: 7.5
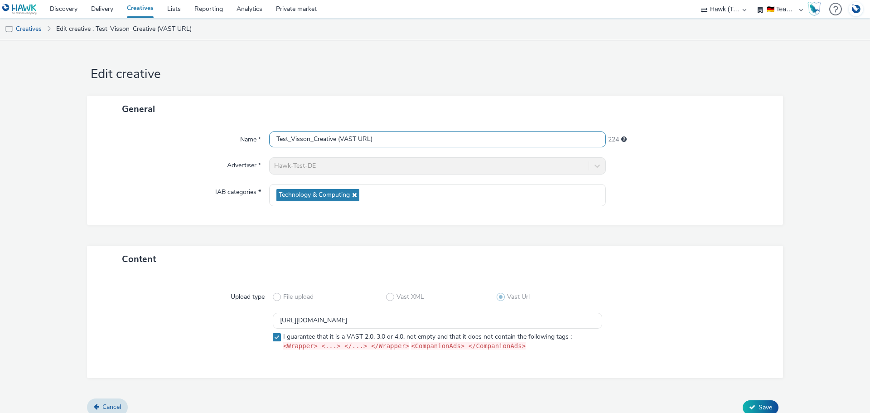
click at [378, 135] on input "Test_Visson_Creative (VAST URL)" at bounding box center [437, 139] width 337 height 16
click at [361, 100] on div "General" at bounding box center [435, 109] width 696 height 27
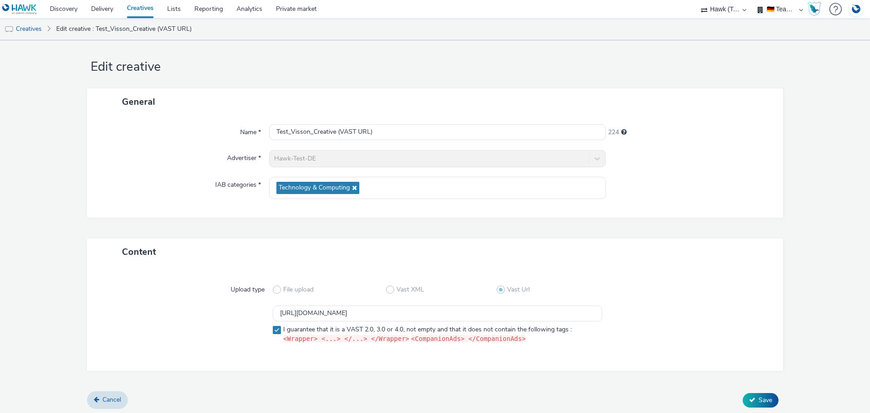
scroll to position [9, 0]
click at [749, 395] on button "Save" at bounding box center [760, 398] width 36 height 14
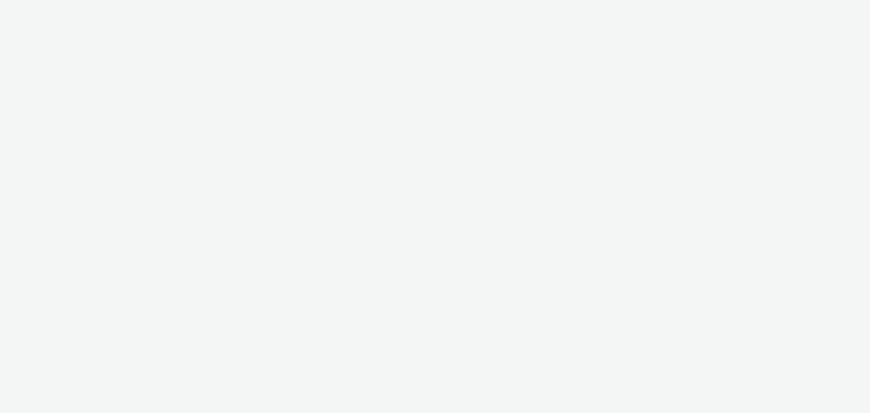
select select "2fc77e36-bb93-4aa3-9dff-dcb08e02eac6"
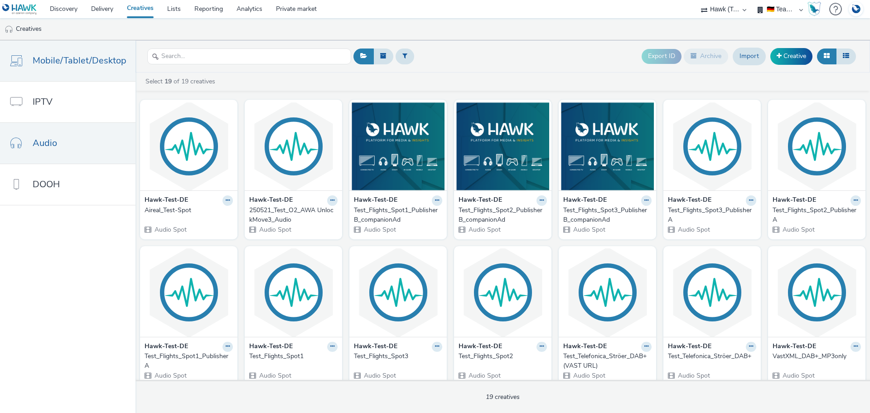
click at [105, 60] on span "Mobile/Tablet/Desktop" at bounding box center [80, 60] width 94 height 13
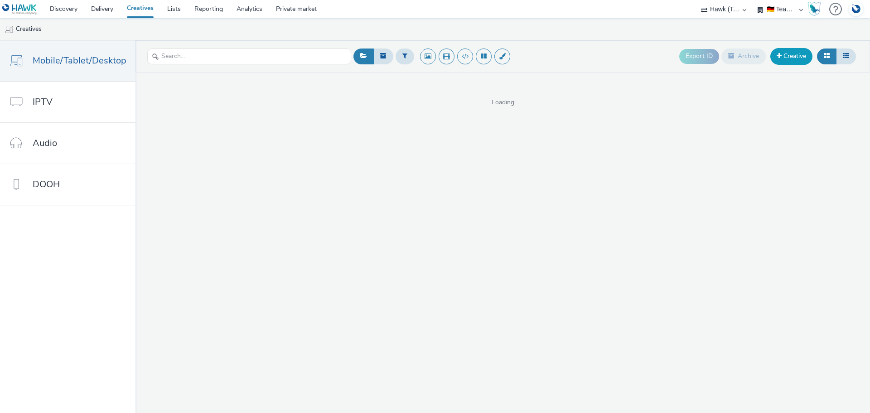
click at [793, 59] on link "Creative" at bounding box center [791, 56] width 42 height 16
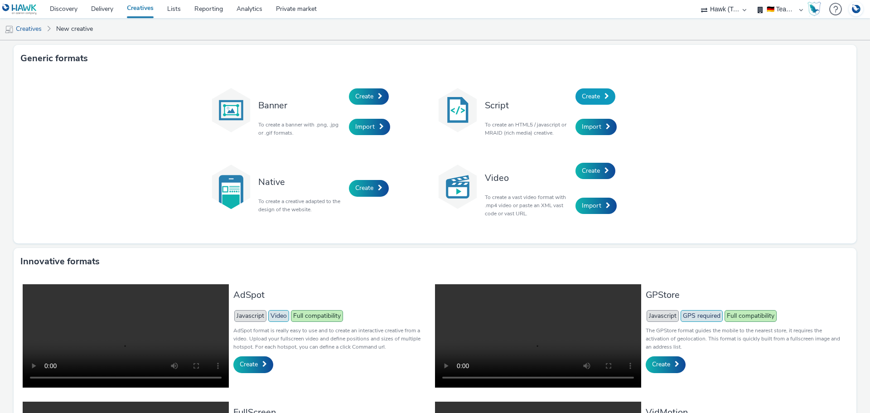
click at [598, 93] on link "Create" at bounding box center [595, 96] width 40 height 16
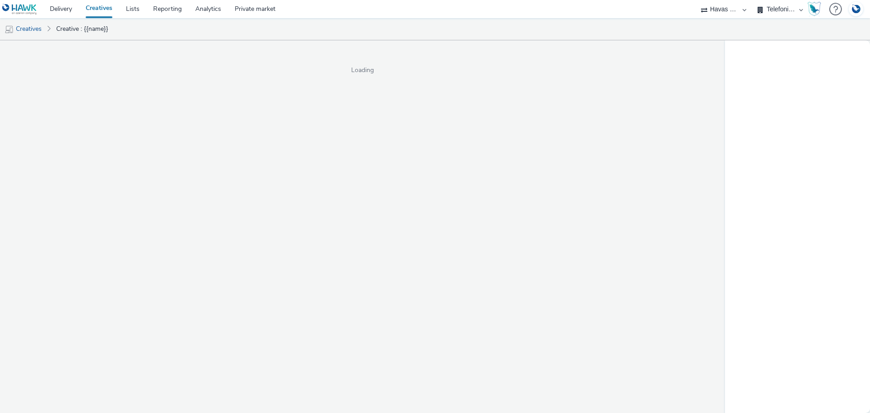
select select "fdd6df75-1d61-4035-b8b2-e303dce13929"
select select "81f8f10d-0682-4666-850e-e8b5770c7404"
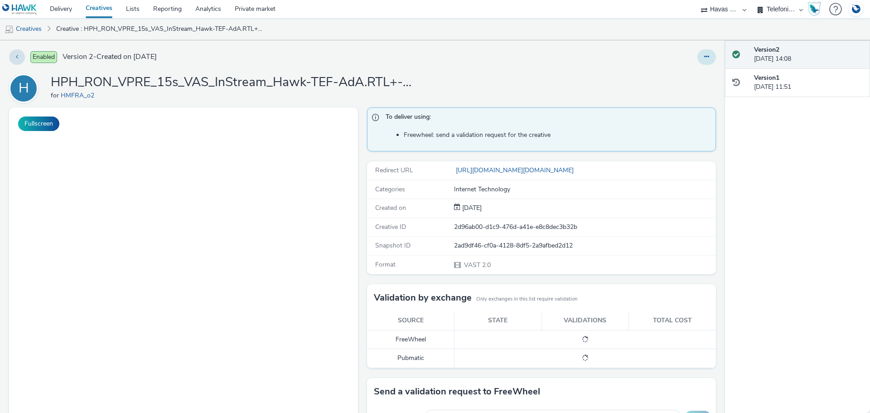
click at [697, 51] on button at bounding box center [706, 56] width 19 height 15
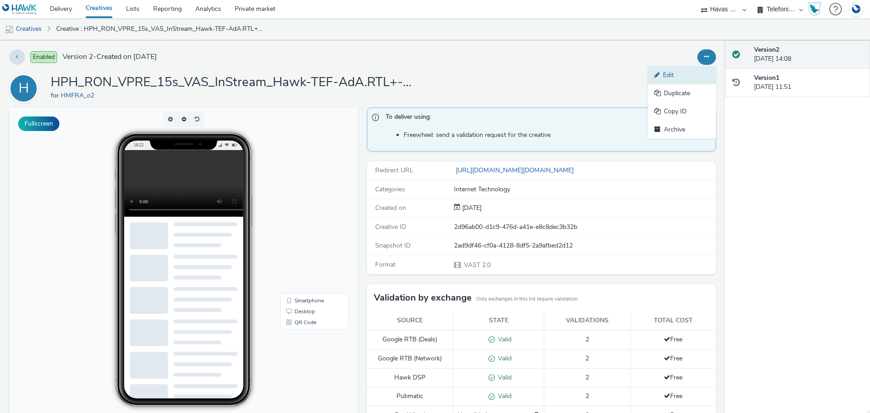
click at [659, 77] on link "Edit" at bounding box center [682, 75] width 68 height 18
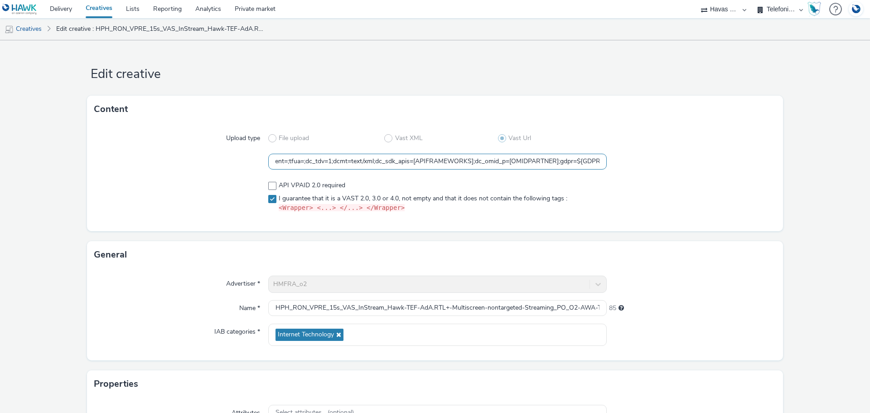
scroll to position [0, 799]
drag, startPoint x: 271, startPoint y: 160, endPoint x: 661, endPoint y: 166, distance: 390.0
click at [661, 166] on div "https://[DOMAIN_NAME]/ddm/pfadx/N773418.3116036AFFIPERFDE-773418/B33803374.4266…" at bounding box center [434, 162] width 681 height 16
